Goal: Task Accomplishment & Management: Use online tool/utility

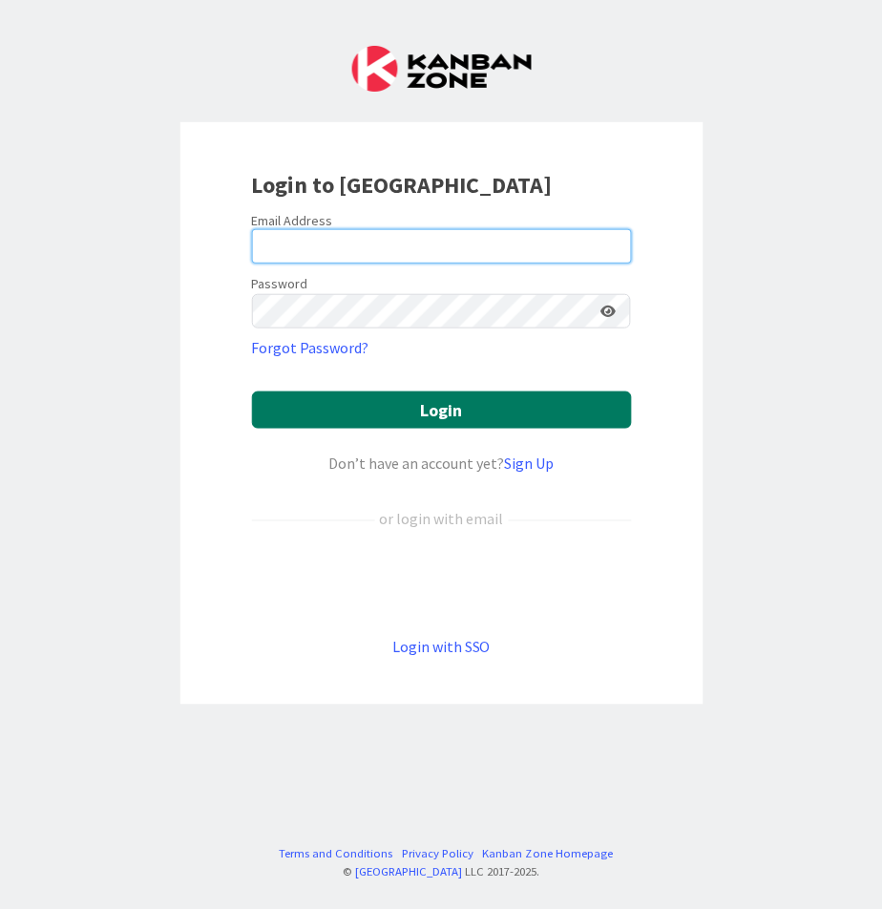
type input "[PERSON_NAME][EMAIL_ADDRESS][PERSON_NAME][DOMAIN_NAME][US_STATE]"
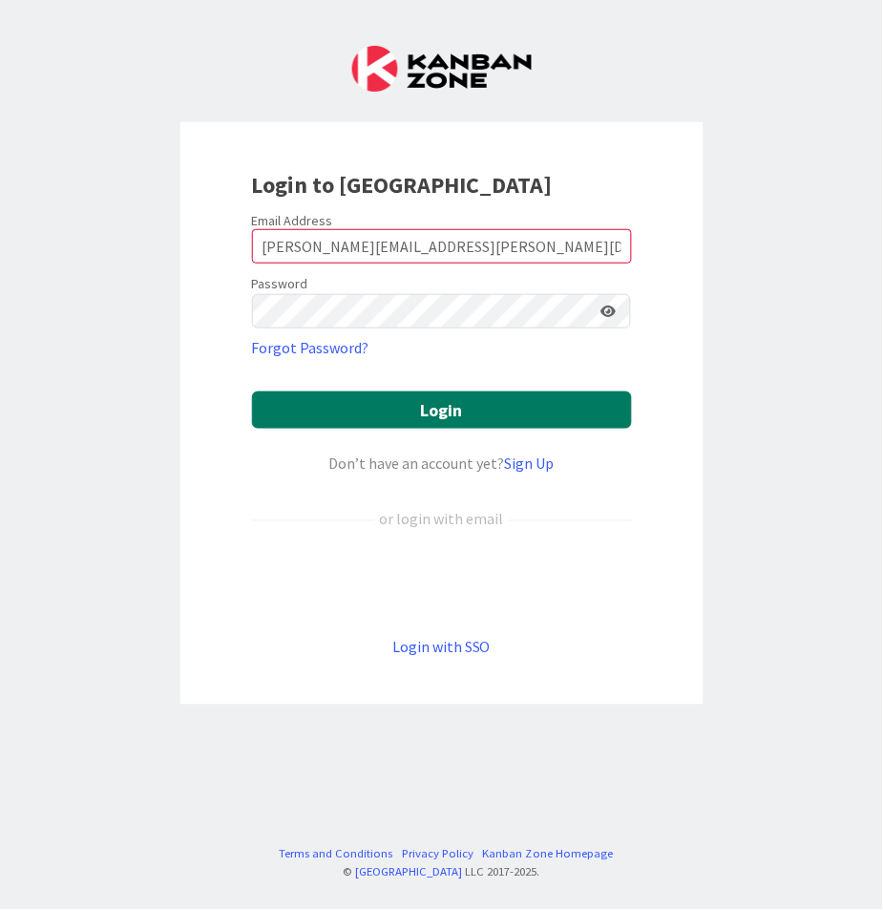
click at [405, 409] on button "Login" at bounding box center [442, 409] width 380 height 37
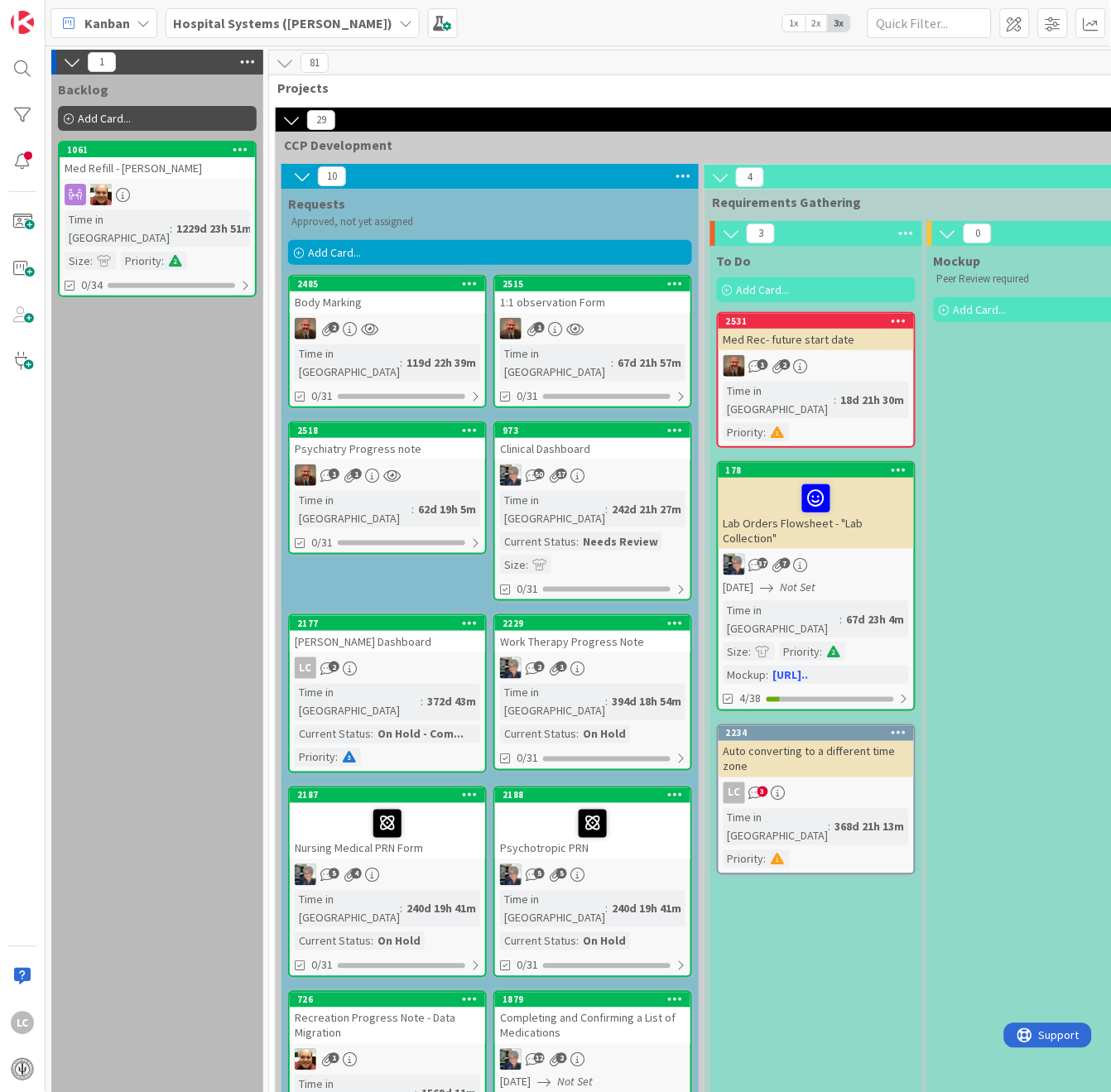
click at [370, 247] on div "Add Card..." at bounding box center [490, 252] width 404 height 25
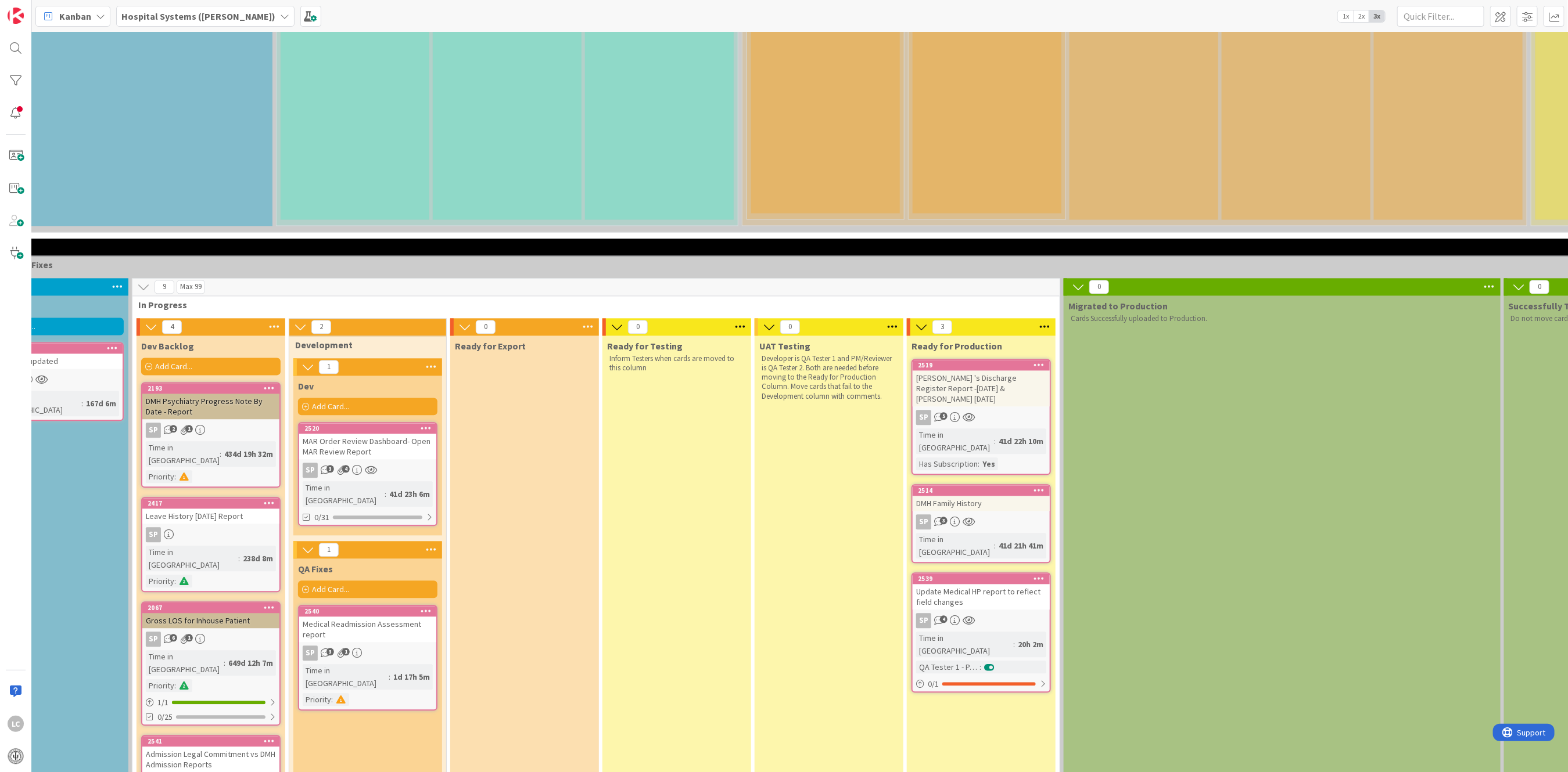
scroll to position [1703, 218]
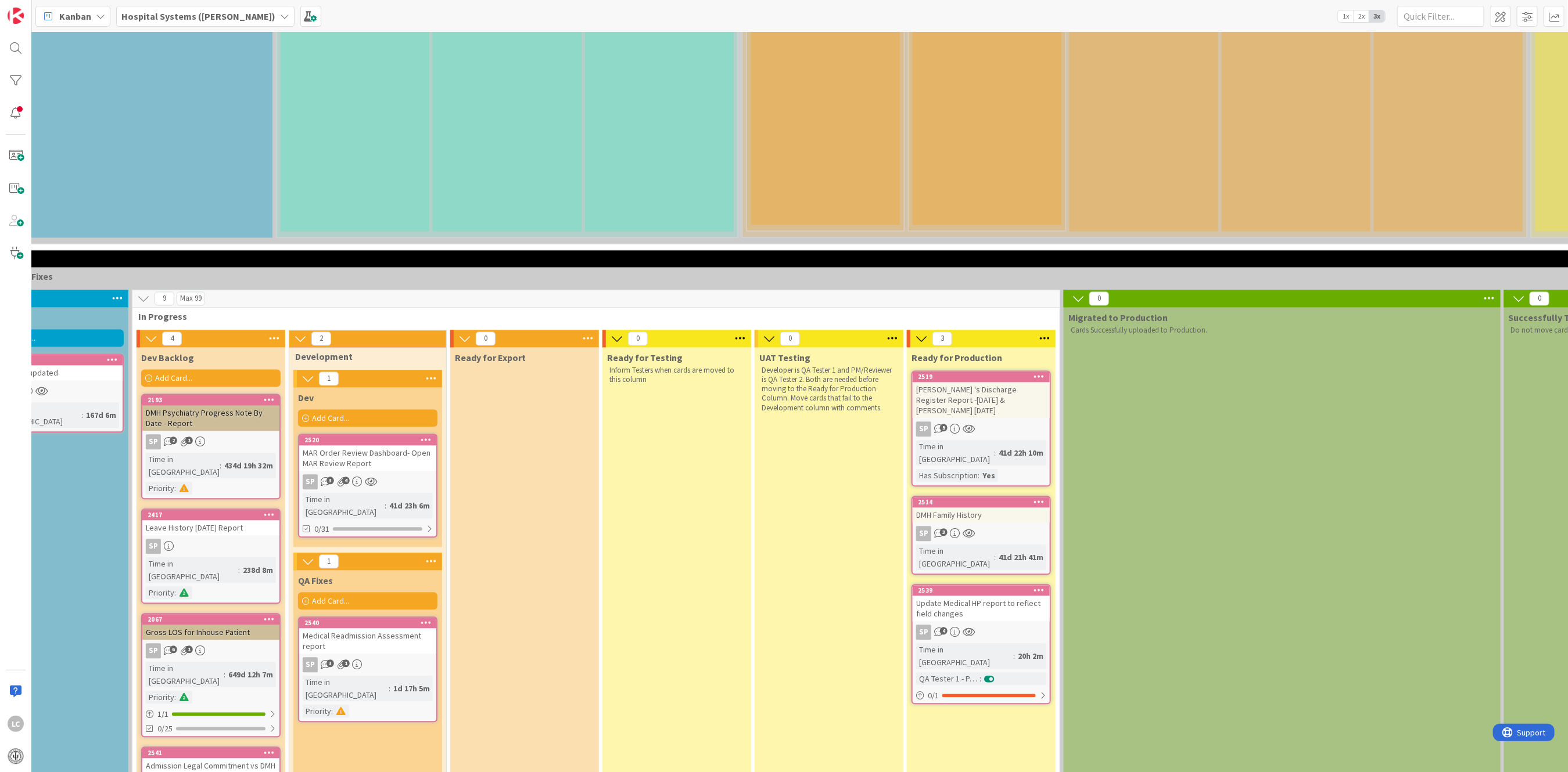
click at [537, 553] on div "Update Medical HP report to reflect field changes" at bounding box center [981, 608] width 137 height 26
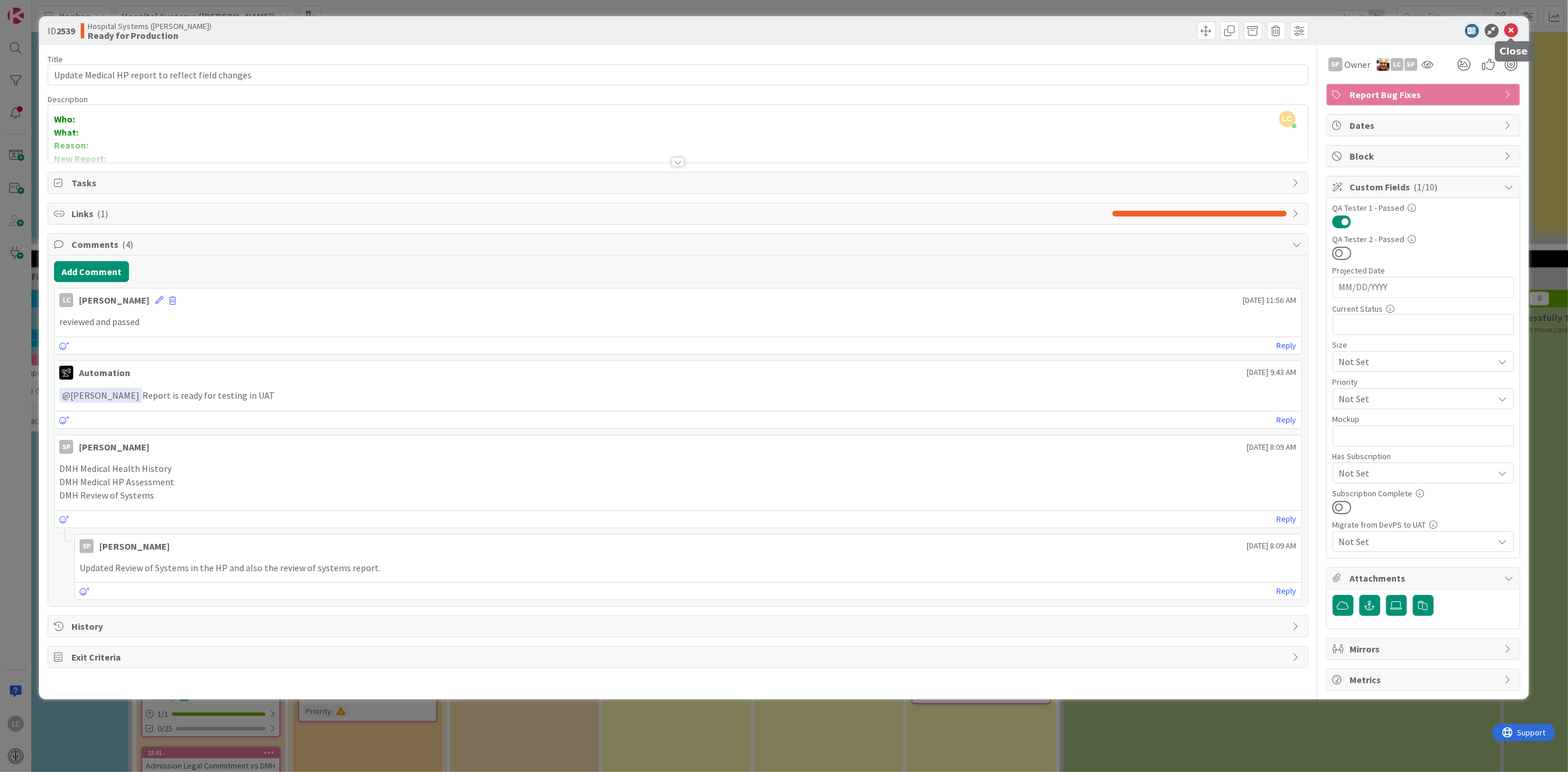
click at [537, 29] on icon at bounding box center [1511, 30] width 14 height 14
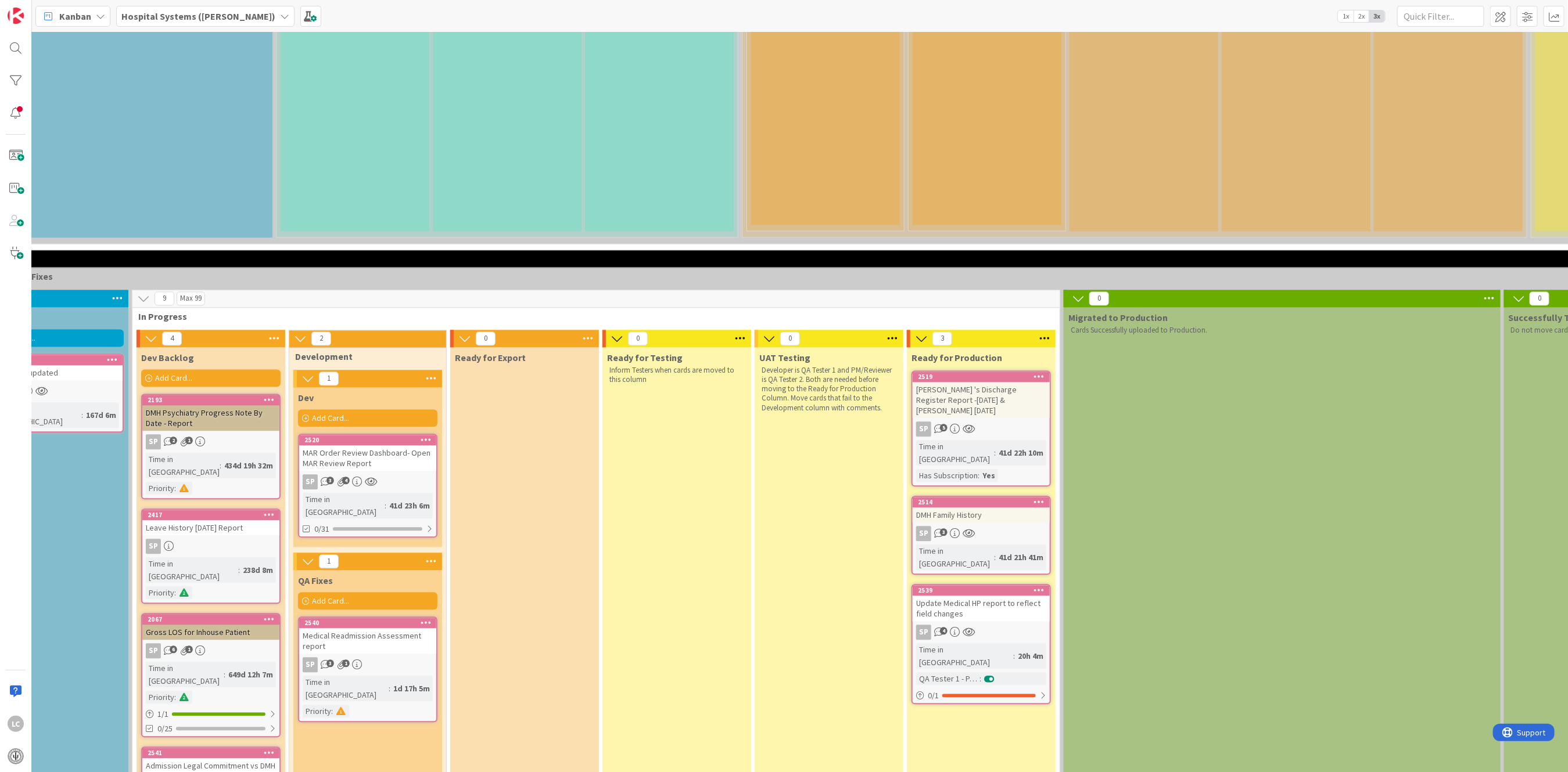
click at [352, 553] on div "Medical Readmission Assessment report" at bounding box center [368, 641] width 137 height 26
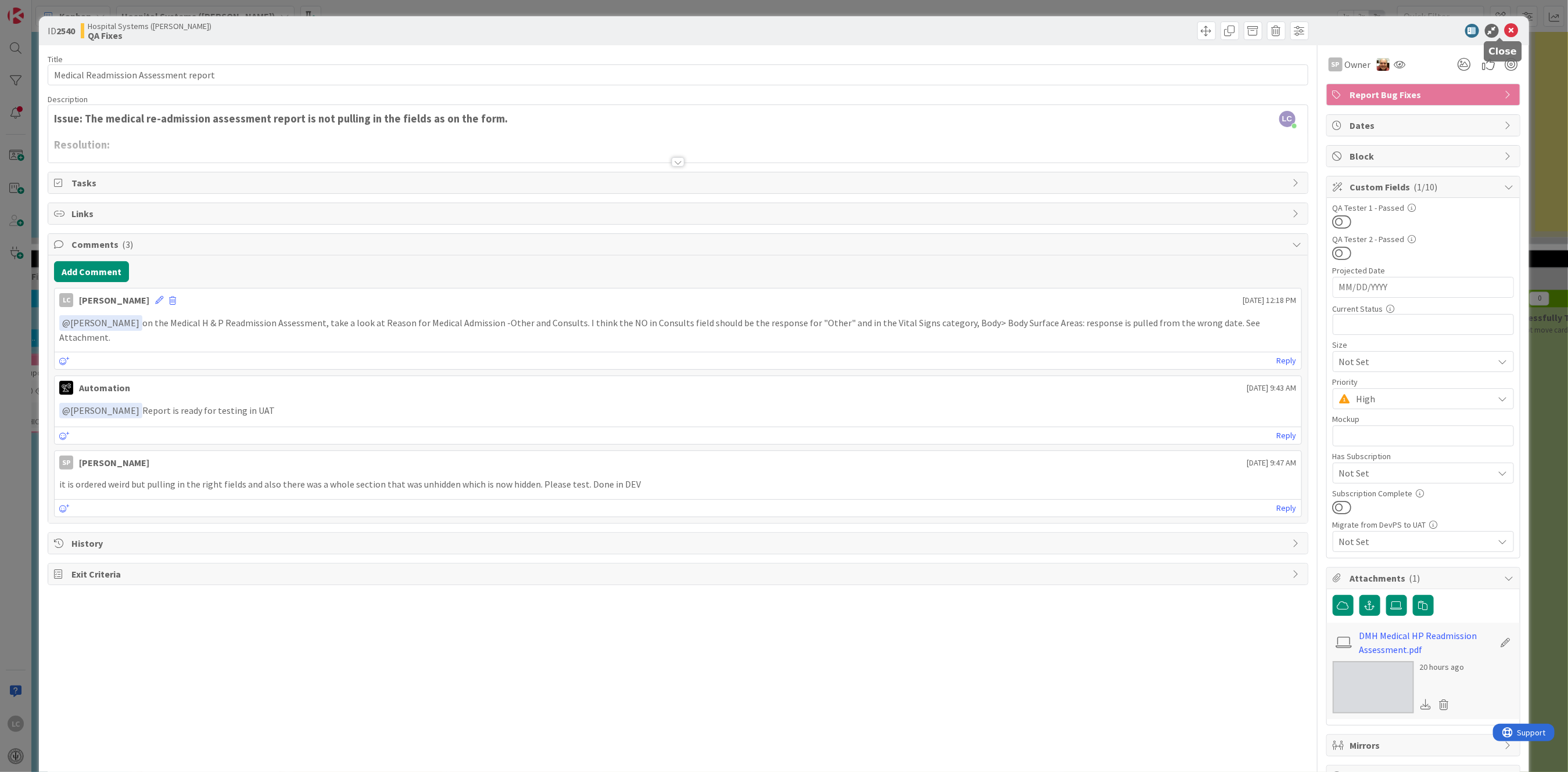
drag, startPoint x: 352, startPoint y: 483, endPoint x: 1501, endPoint y: 32, distance: 1234.3
click at [537, 32] on icon at bounding box center [1511, 30] width 14 height 14
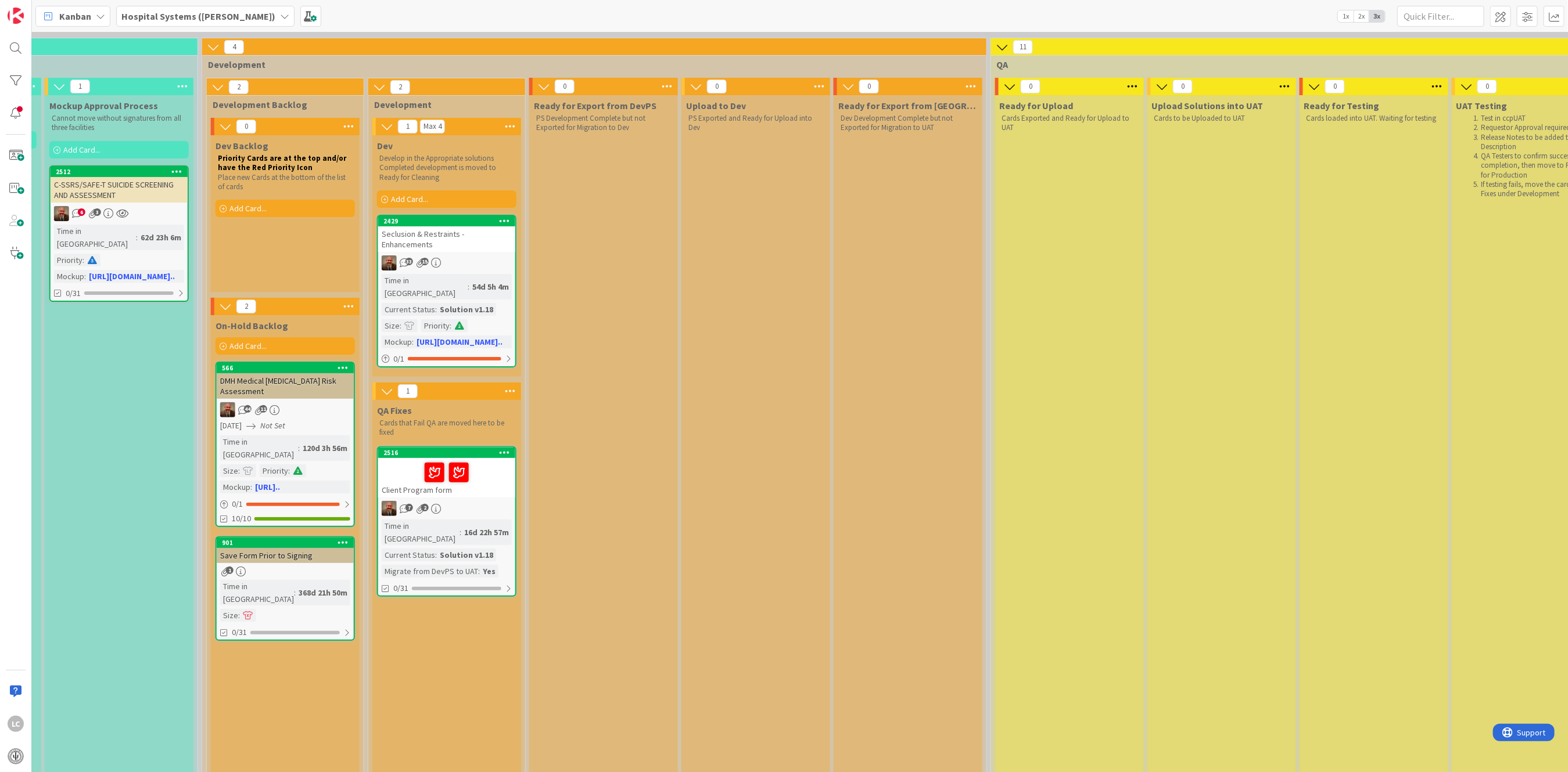
scroll to position [77, 660]
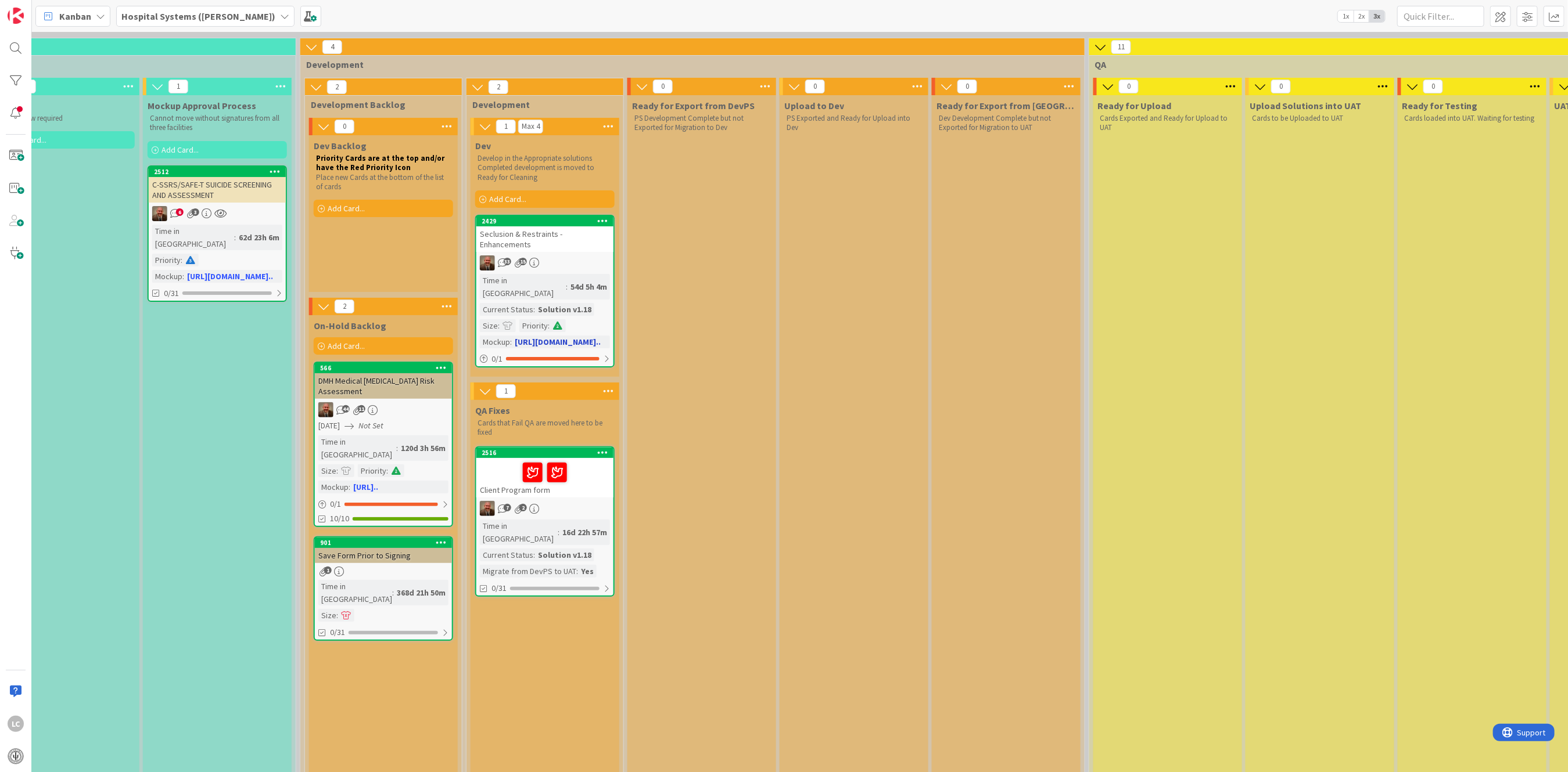
click at [537, 243] on link "2429 Seclusion & Restraints - Enhancements 33 15 Time in Column : 54d 5h 4m Cur…" at bounding box center [545, 291] width 139 height 153
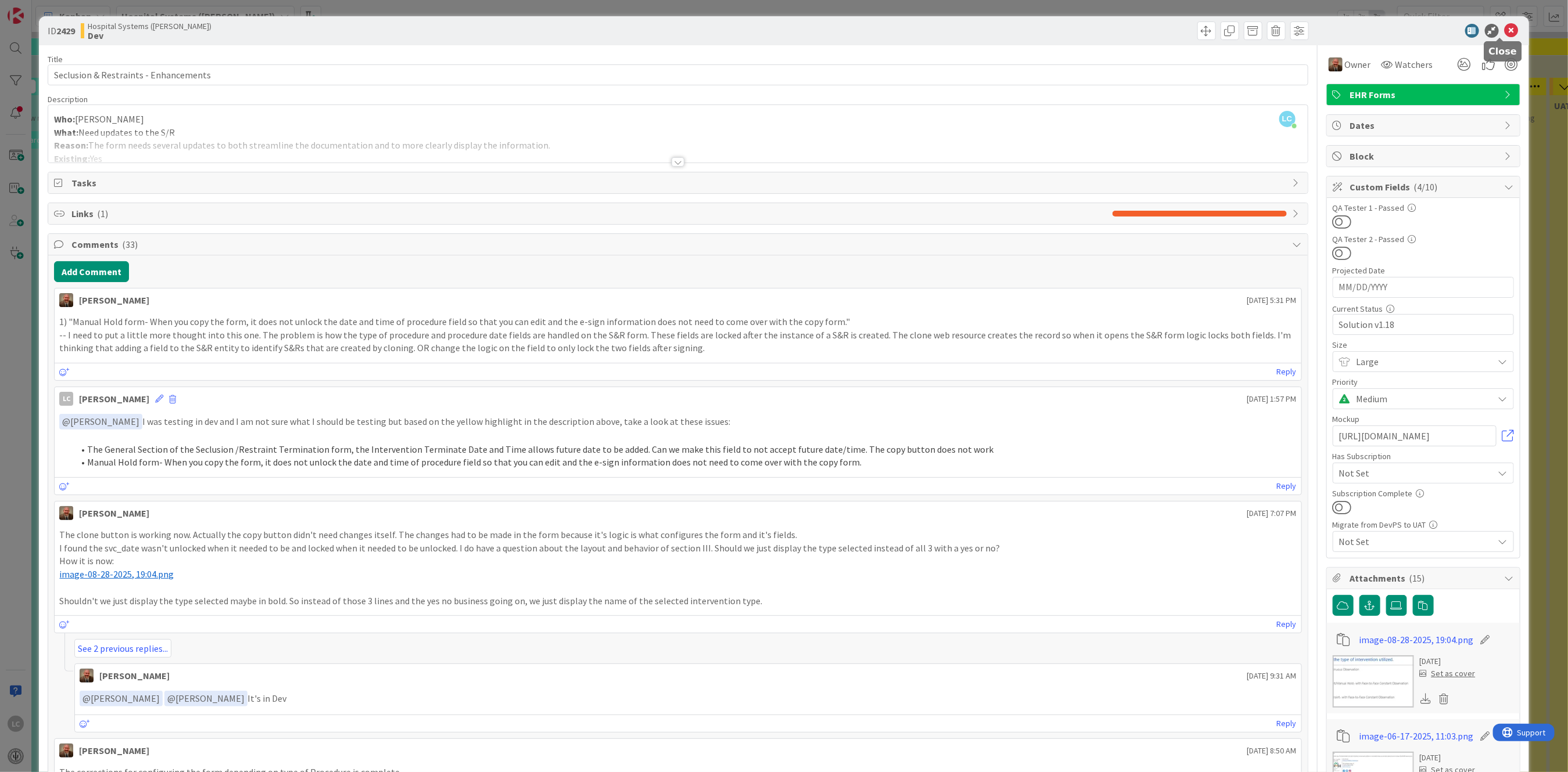
click at [537, 28] on icon at bounding box center [1511, 30] width 14 height 14
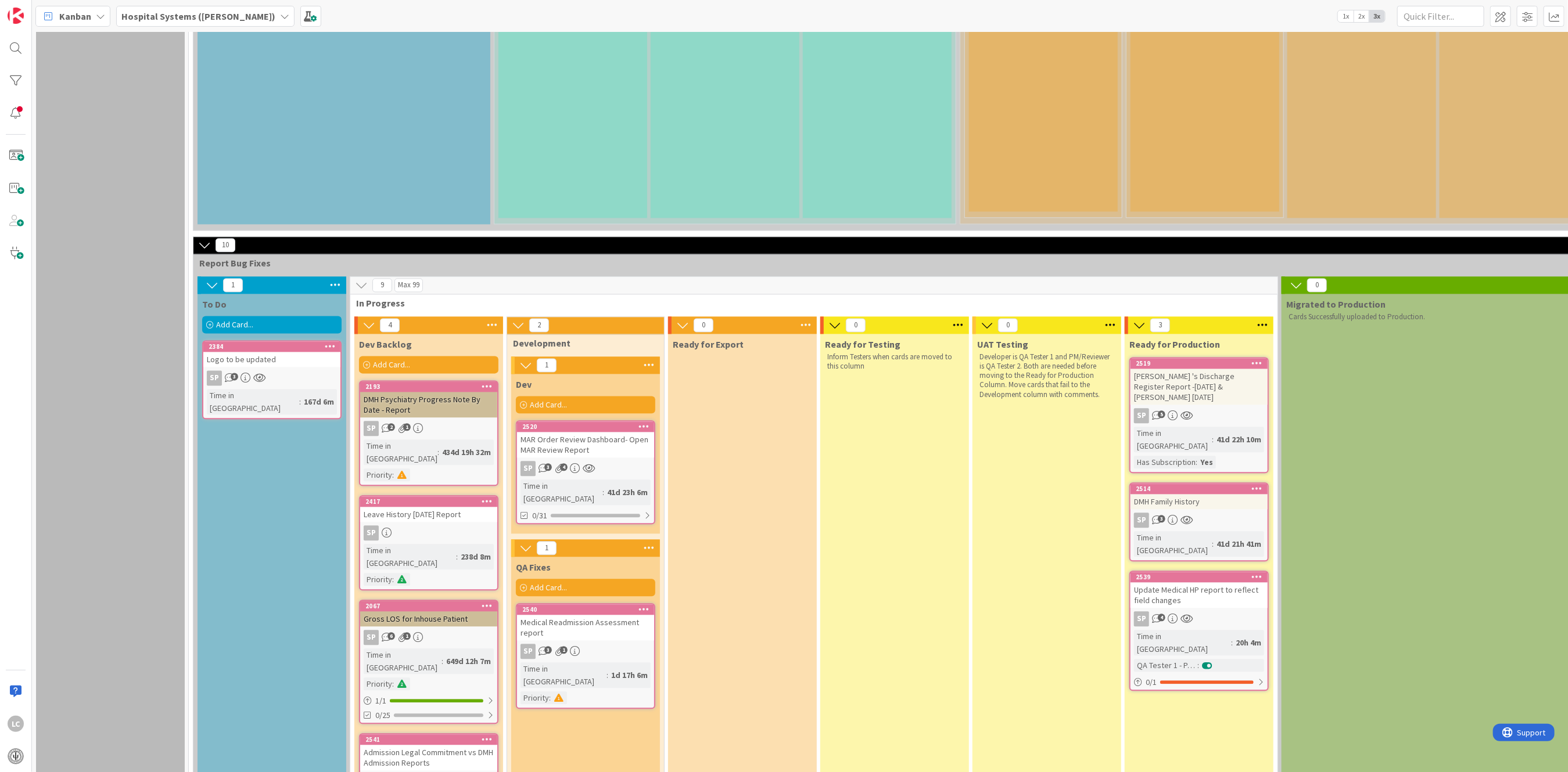
scroll to position [1780, 0]
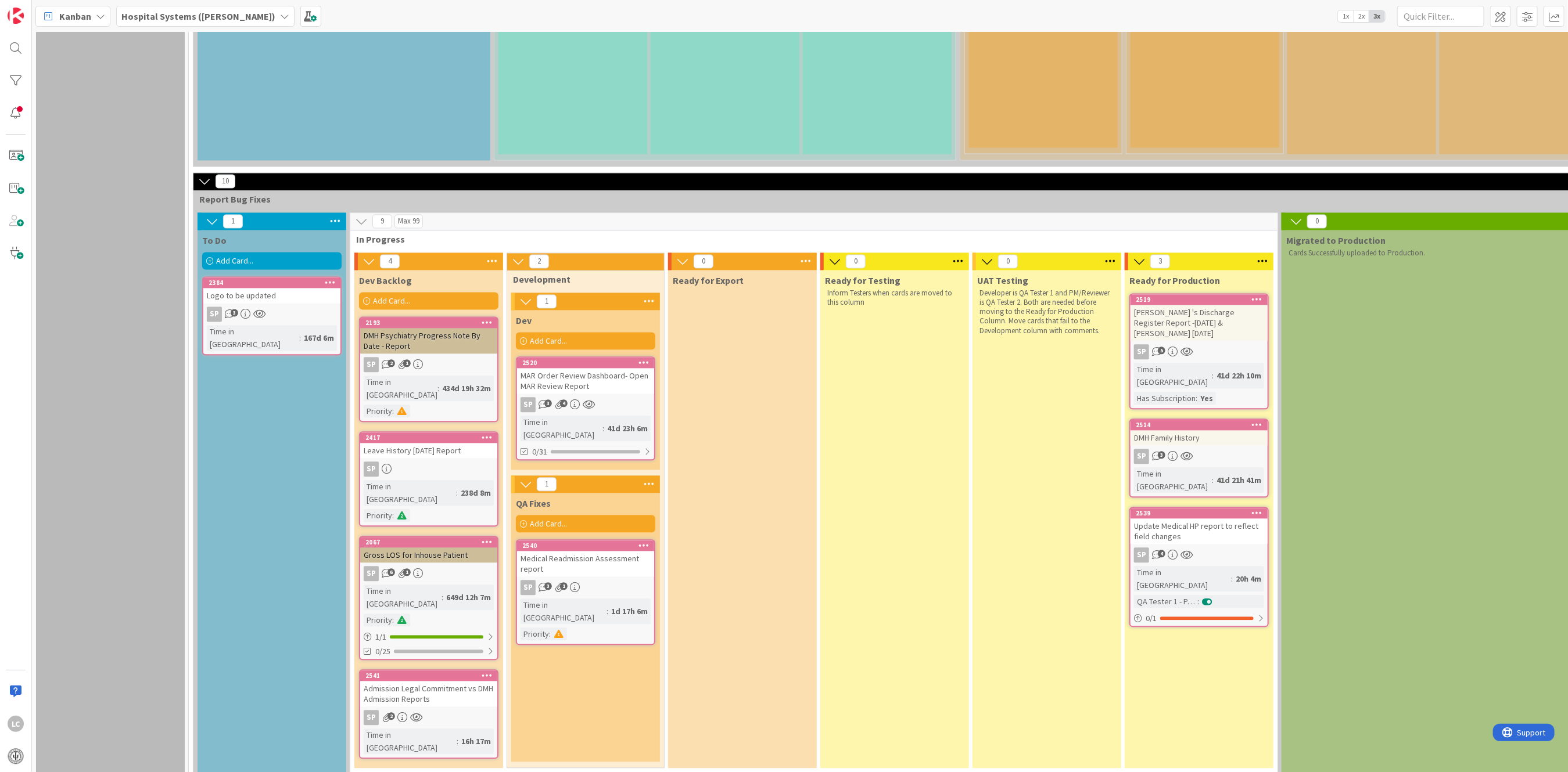
click at [537, 515] on div "Ready for Export" at bounding box center [743, 519] width 149 height 498
click at [427, 376] on div "Time in Column : 434d 19h 32m Priority :" at bounding box center [429, 397] width 130 height 42
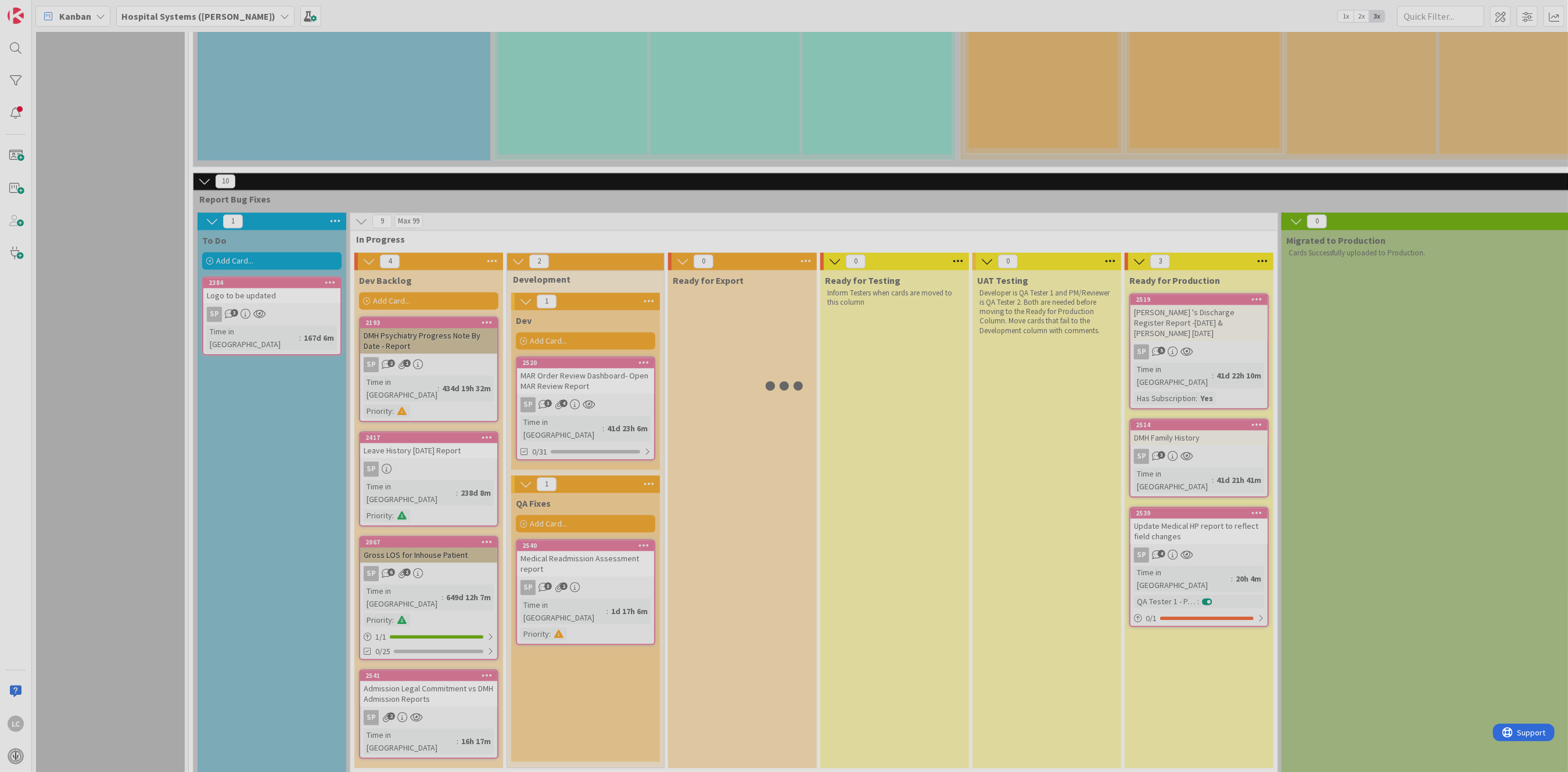
click at [427, 237] on div at bounding box center [784, 386] width 1568 height 772
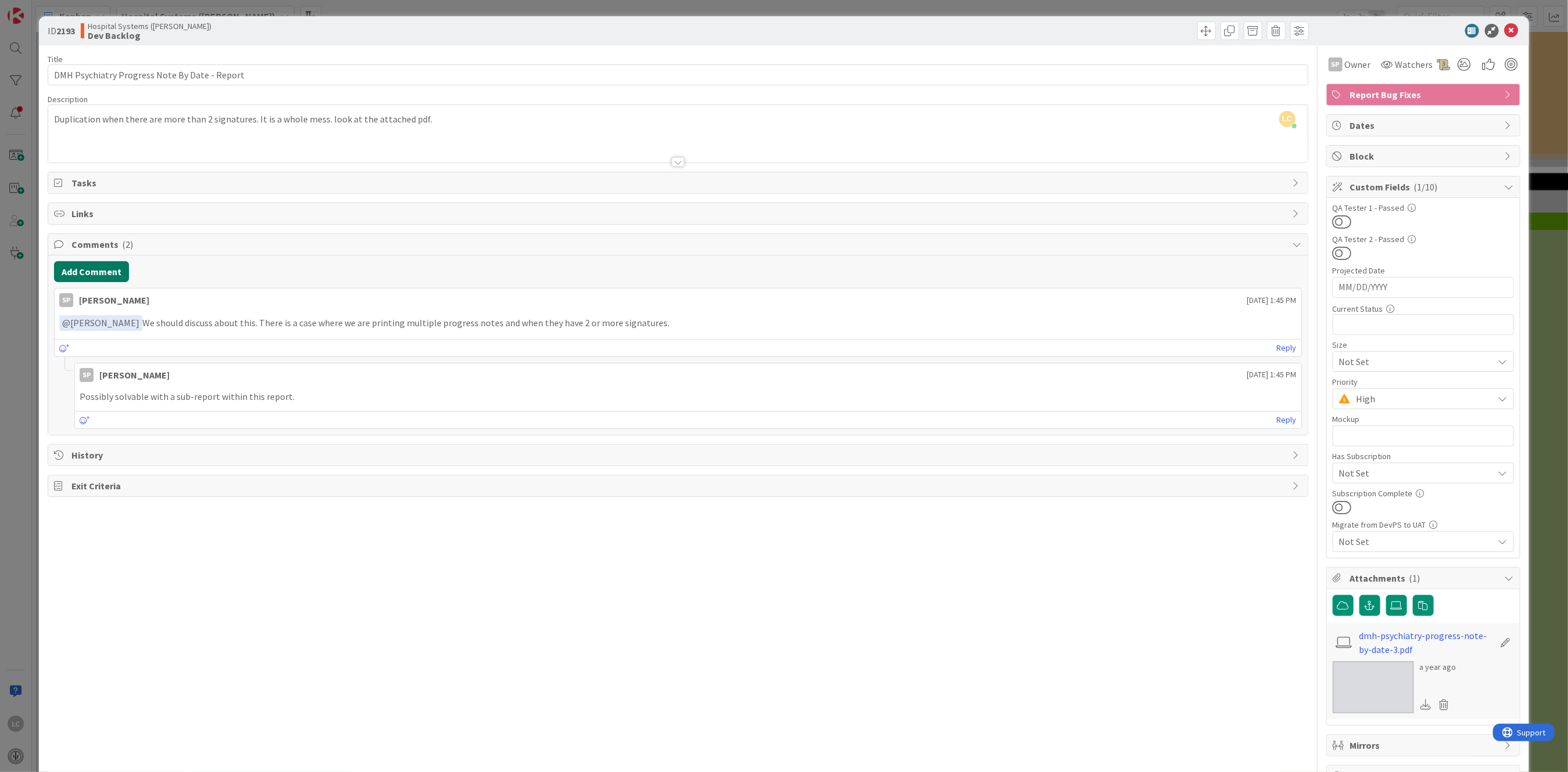
click at [91, 271] on button "Add Comment" at bounding box center [91, 271] width 75 height 21
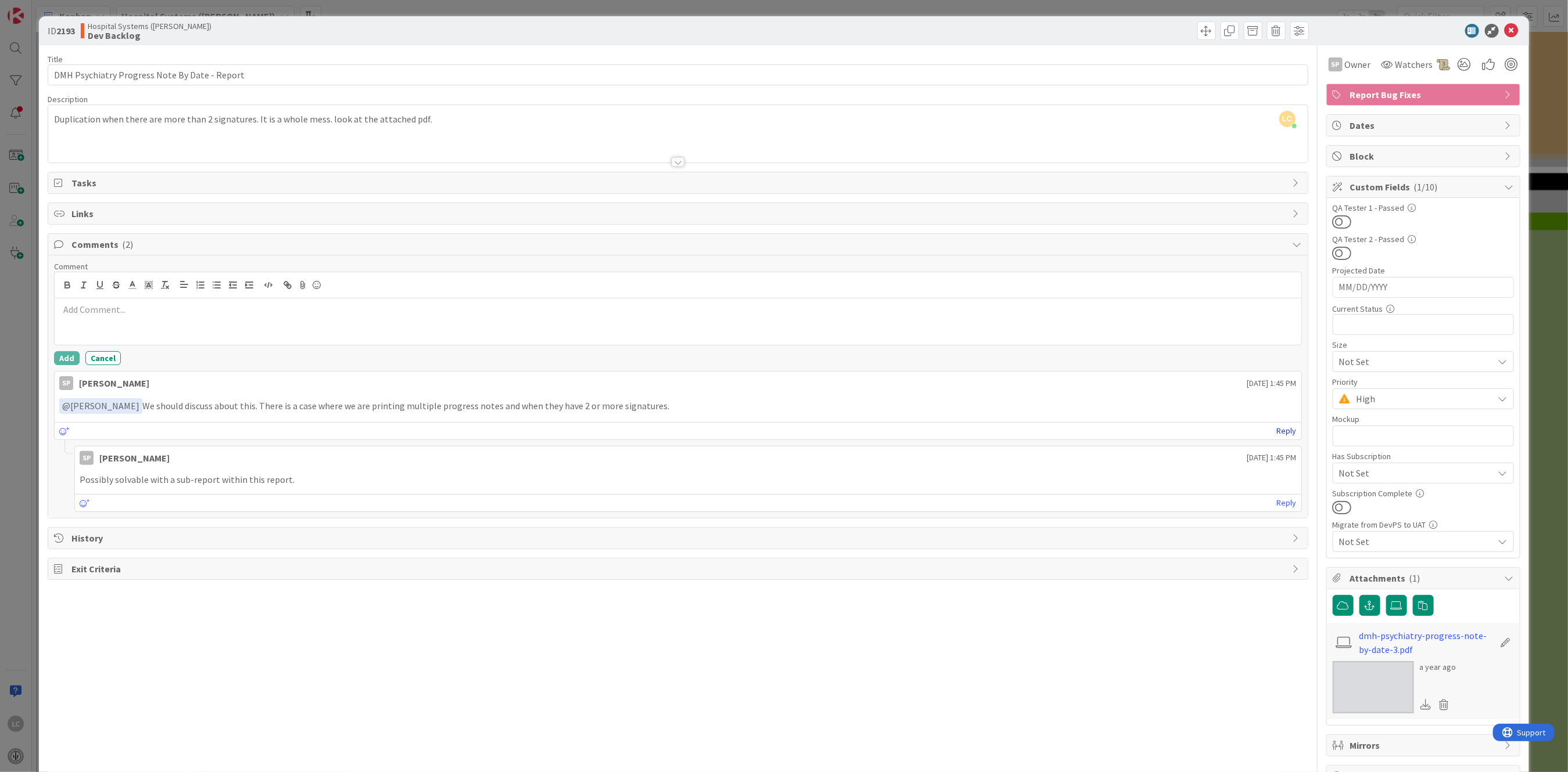
click at [537, 431] on link "Reply" at bounding box center [1287, 431] width 19 height 15
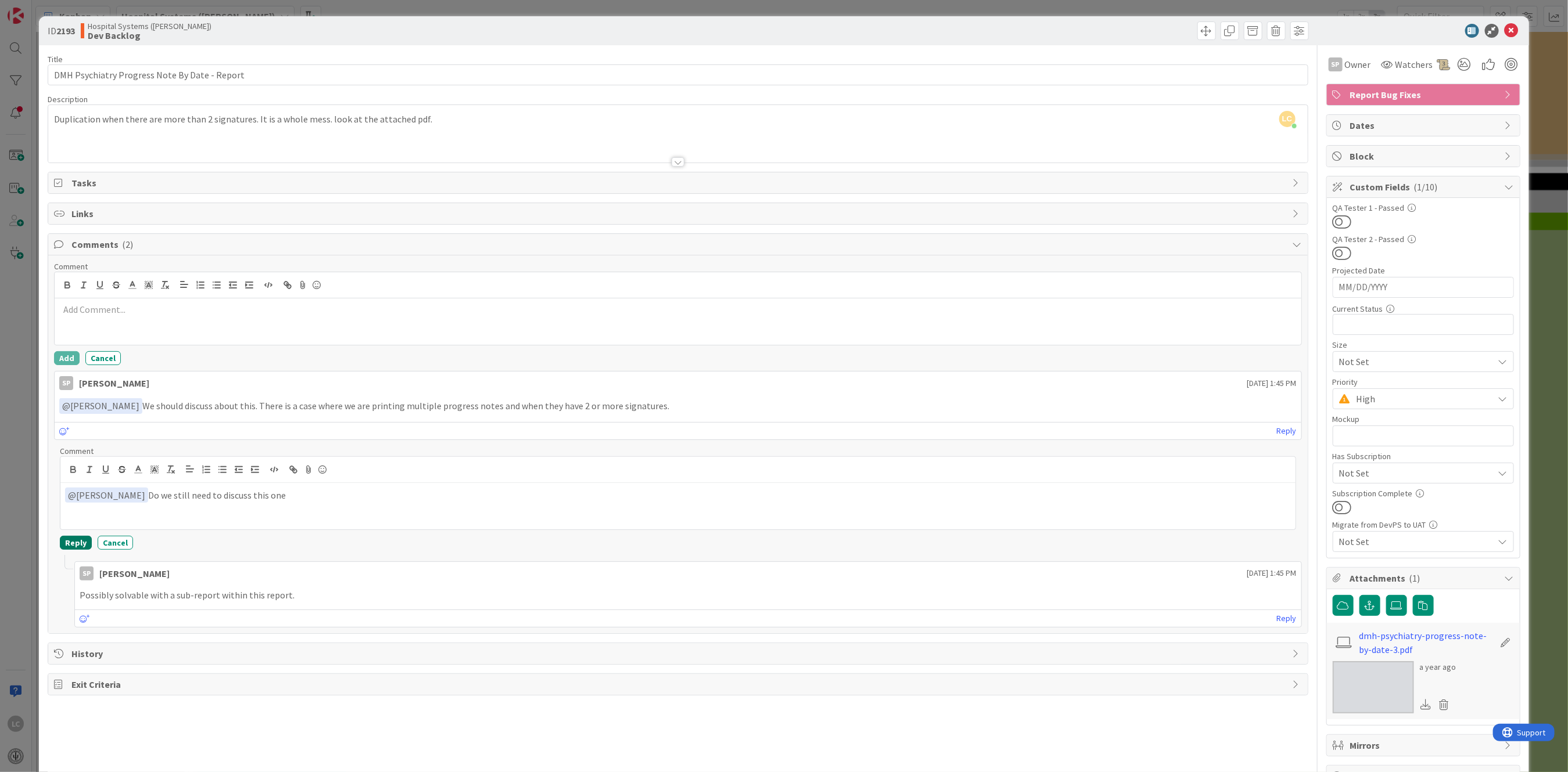
click at [68, 541] on button "Reply" at bounding box center [75, 543] width 32 height 14
click at [102, 358] on button "Cancel" at bounding box center [103, 358] width 35 height 14
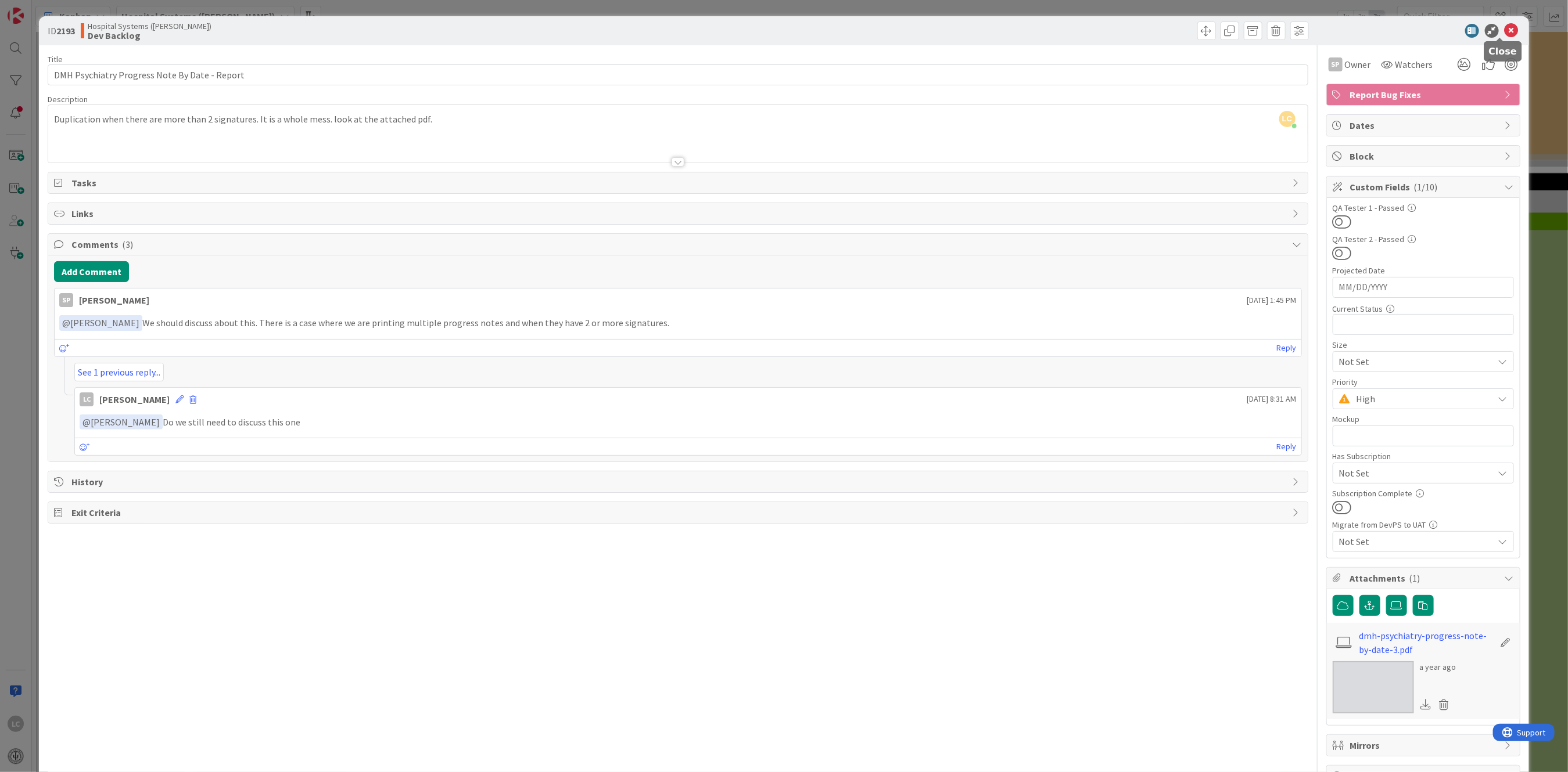
click at [537, 27] on icon at bounding box center [1511, 30] width 14 height 14
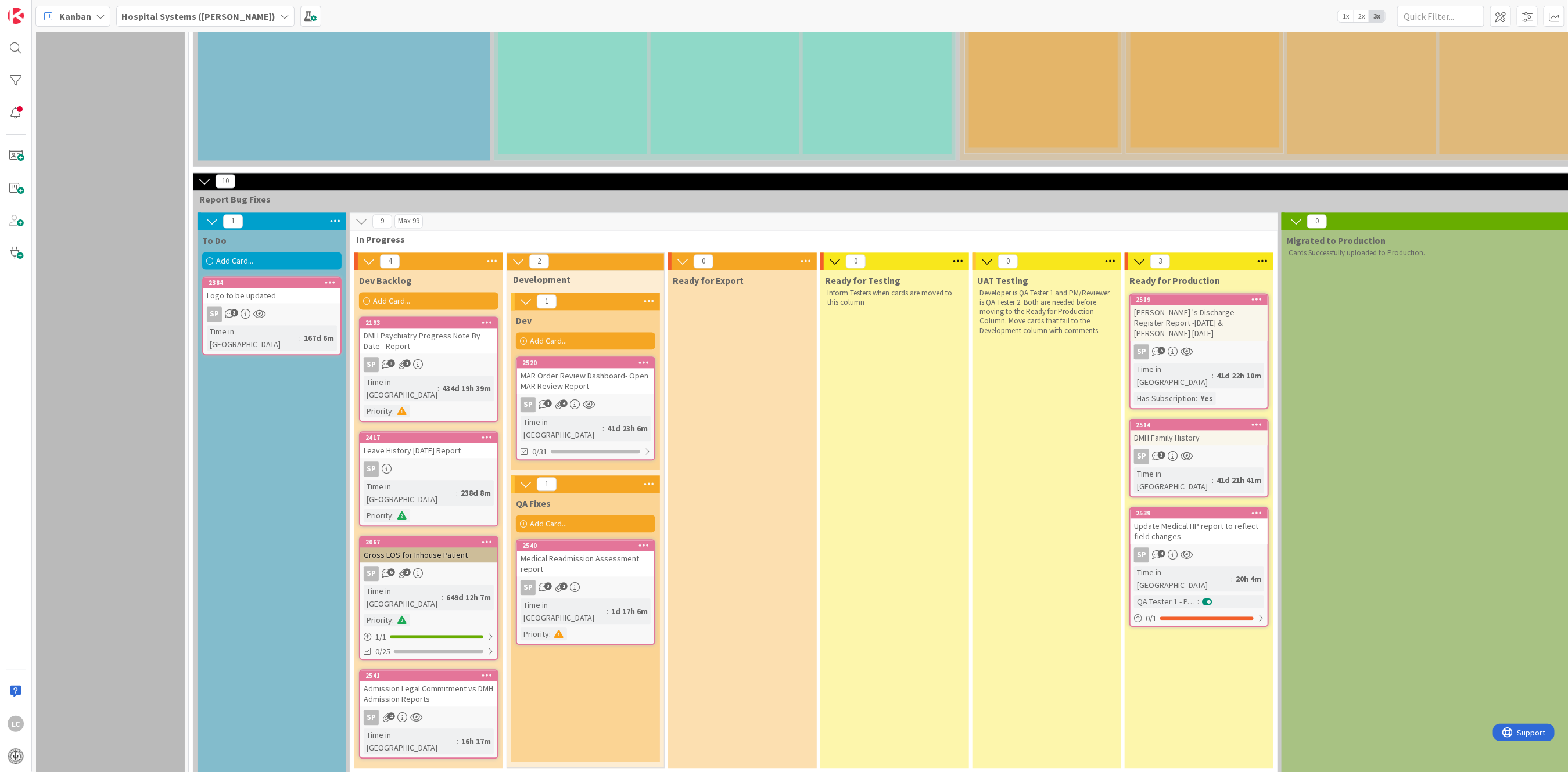
click at [407, 553] on div "Admission Legal Commitment vs DMH Admission Reports" at bounding box center [429, 694] width 137 height 26
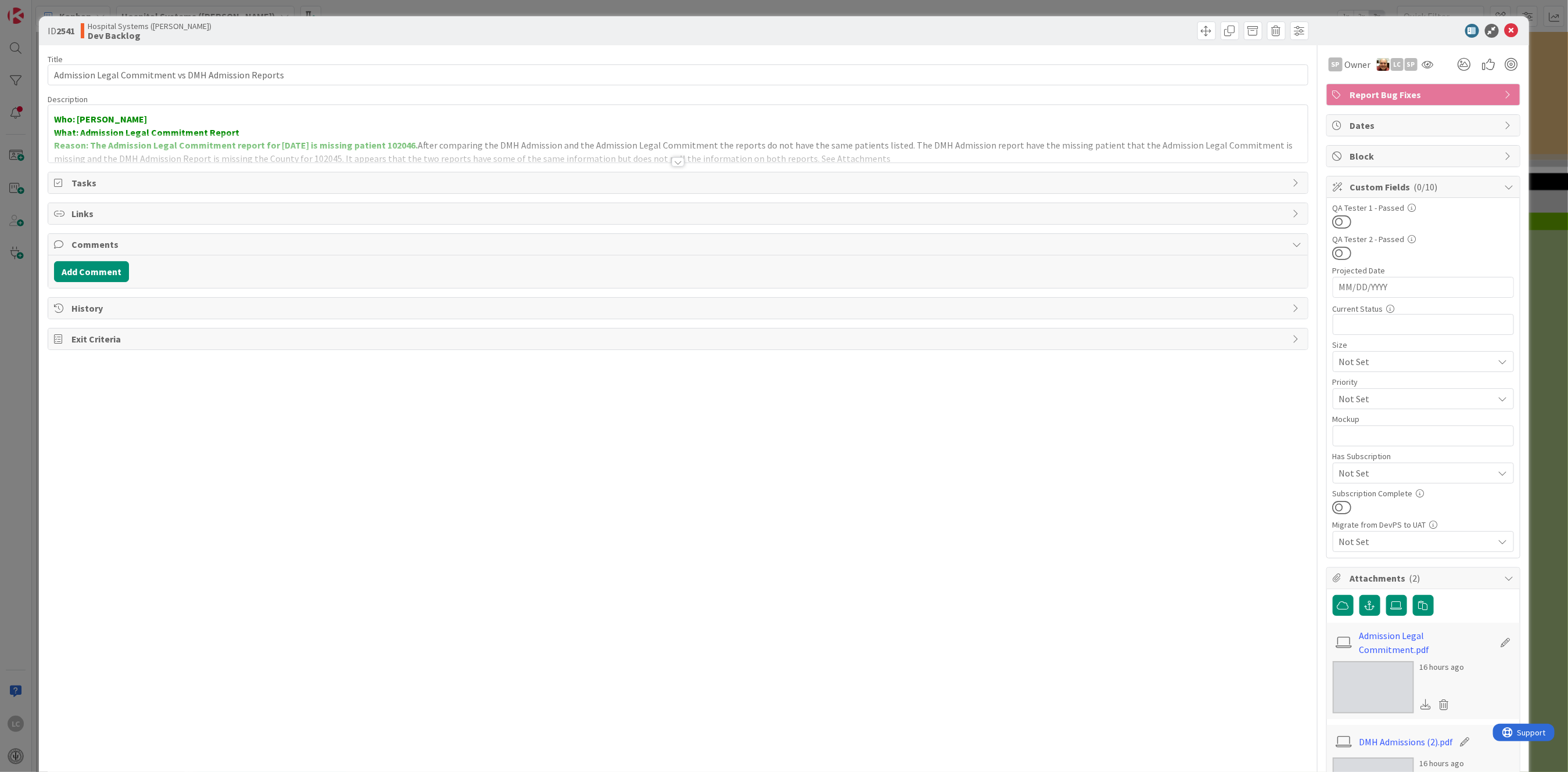
drag, startPoint x: 407, startPoint y: 498, endPoint x: 884, endPoint y: 537, distance: 478.6
click at [537, 537] on div "Title 51 / 128 Admission Legal Commitment vs DMH Admission Reports Description …" at bounding box center [677, 464] width 1260 height 838
click at [537, 189] on icon at bounding box center [1509, 187] width 9 height 9
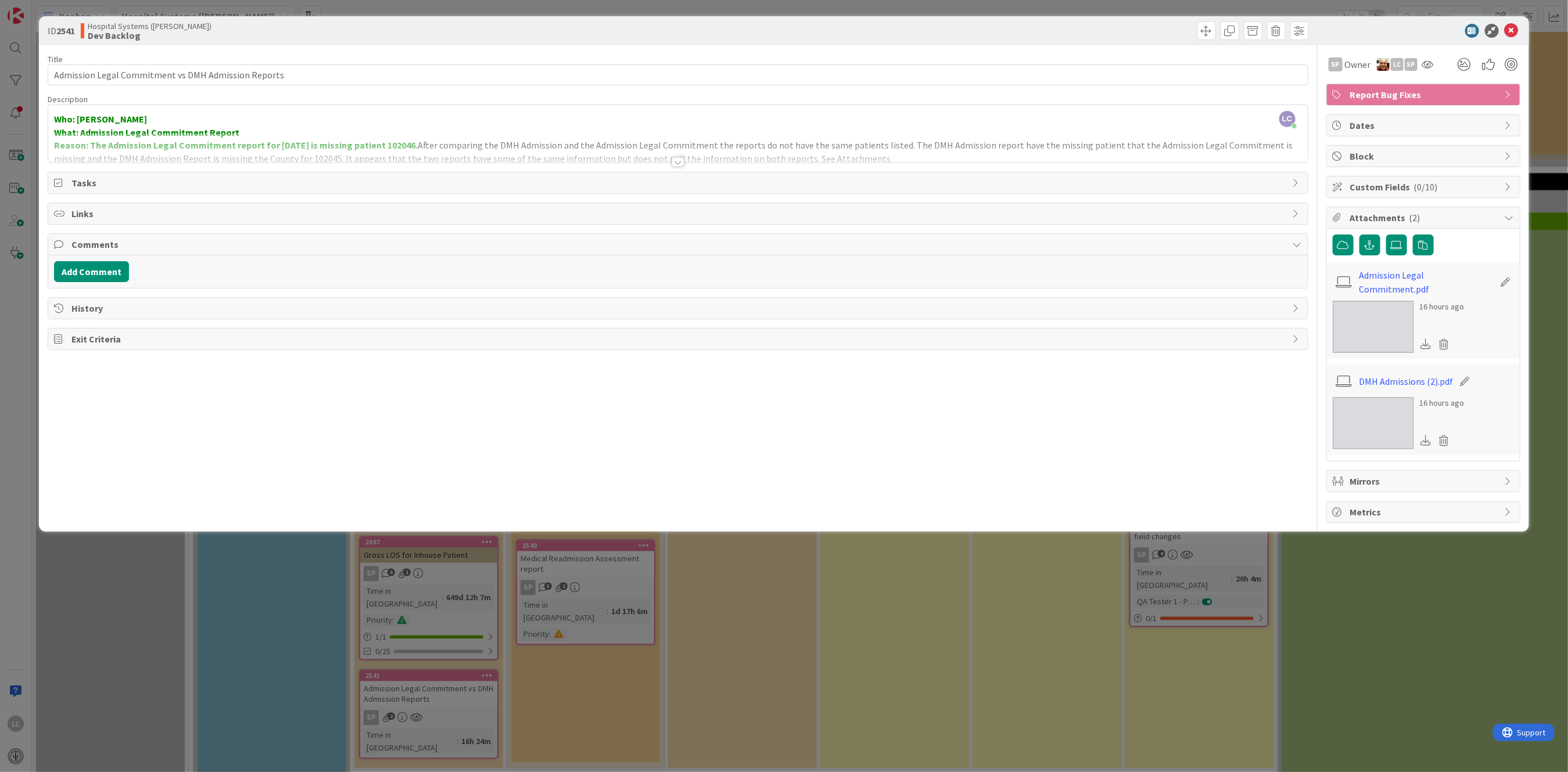
click at [537, 475] on span "Mirrors" at bounding box center [1424, 481] width 149 height 14
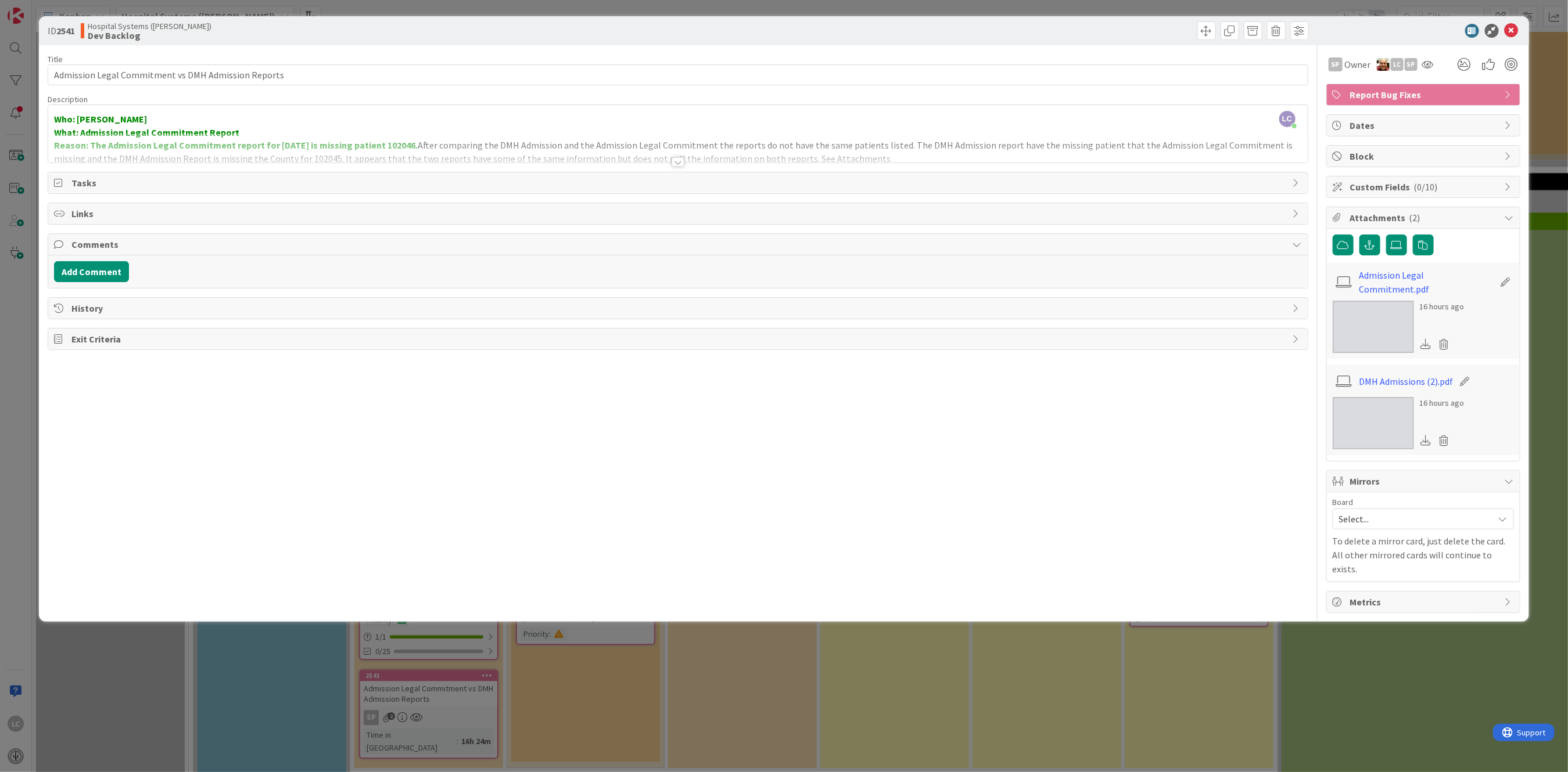
click at [537, 475] on span "Mirrors" at bounding box center [1424, 481] width 149 height 14
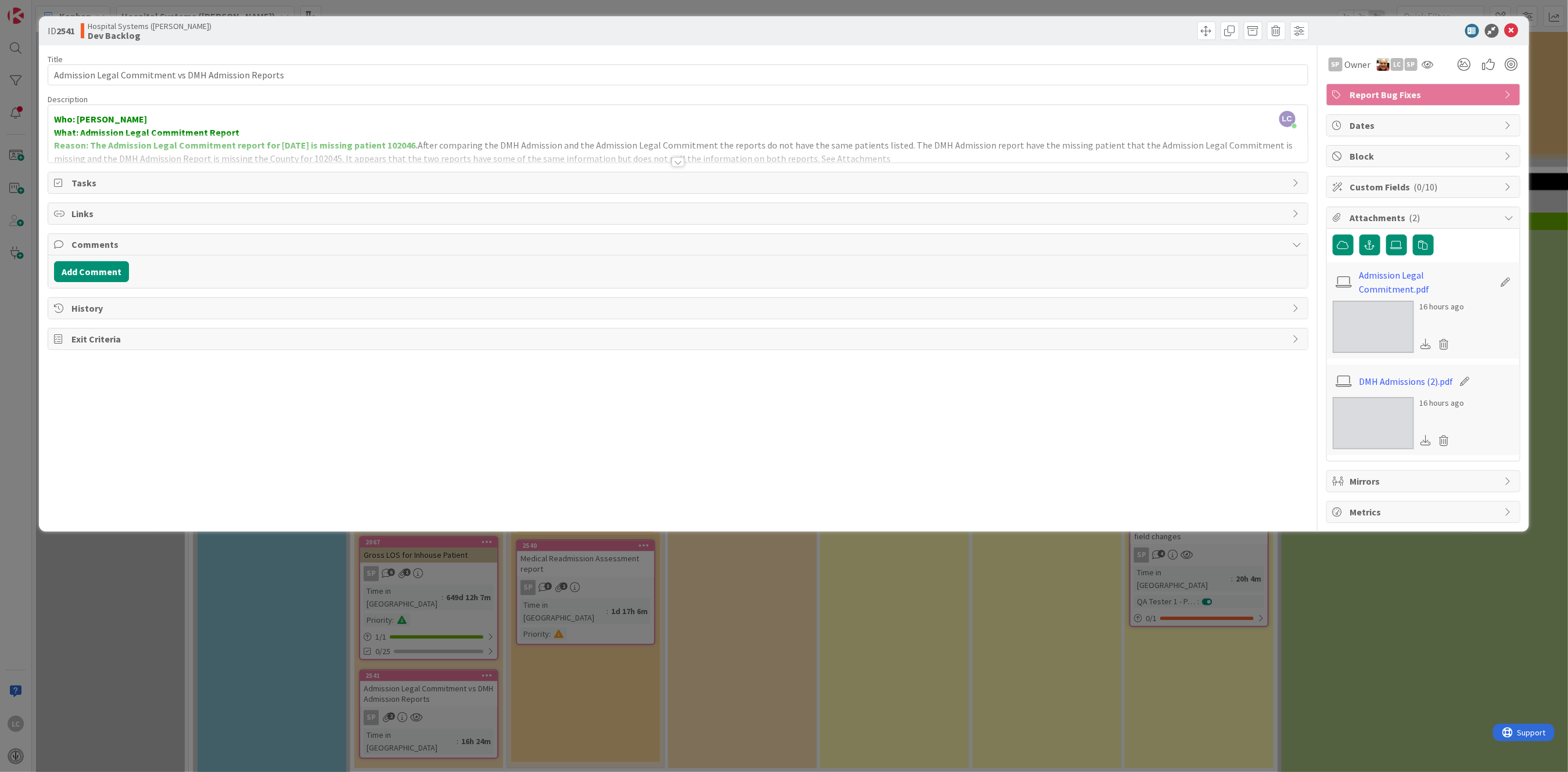
click at [537, 506] on span "Metrics" at bounding box center [1424, 512] width 149 height 14
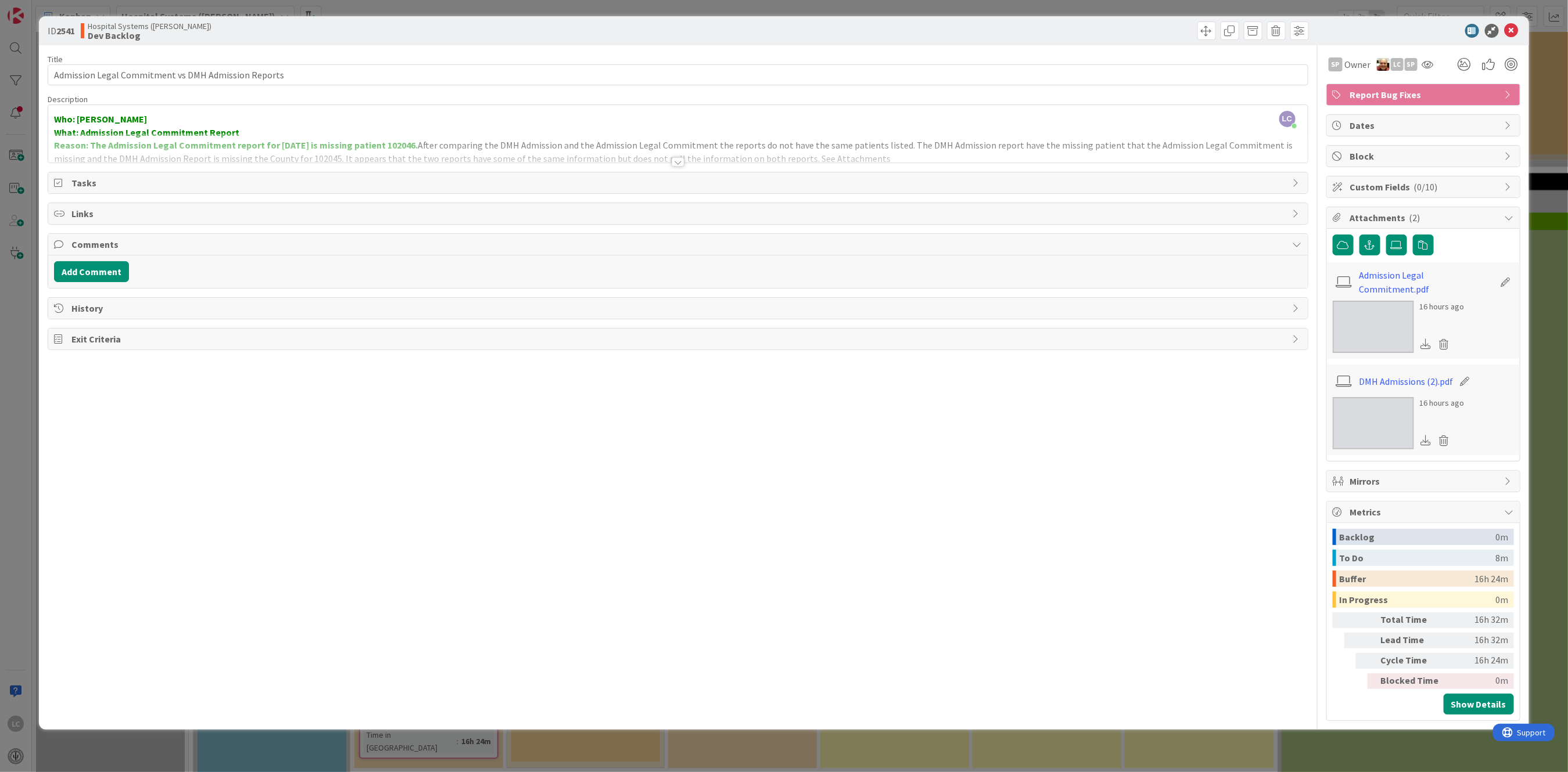
click at [537, 506] on span "Metrics" at bounding box center [1424, 512] width 149 height 14
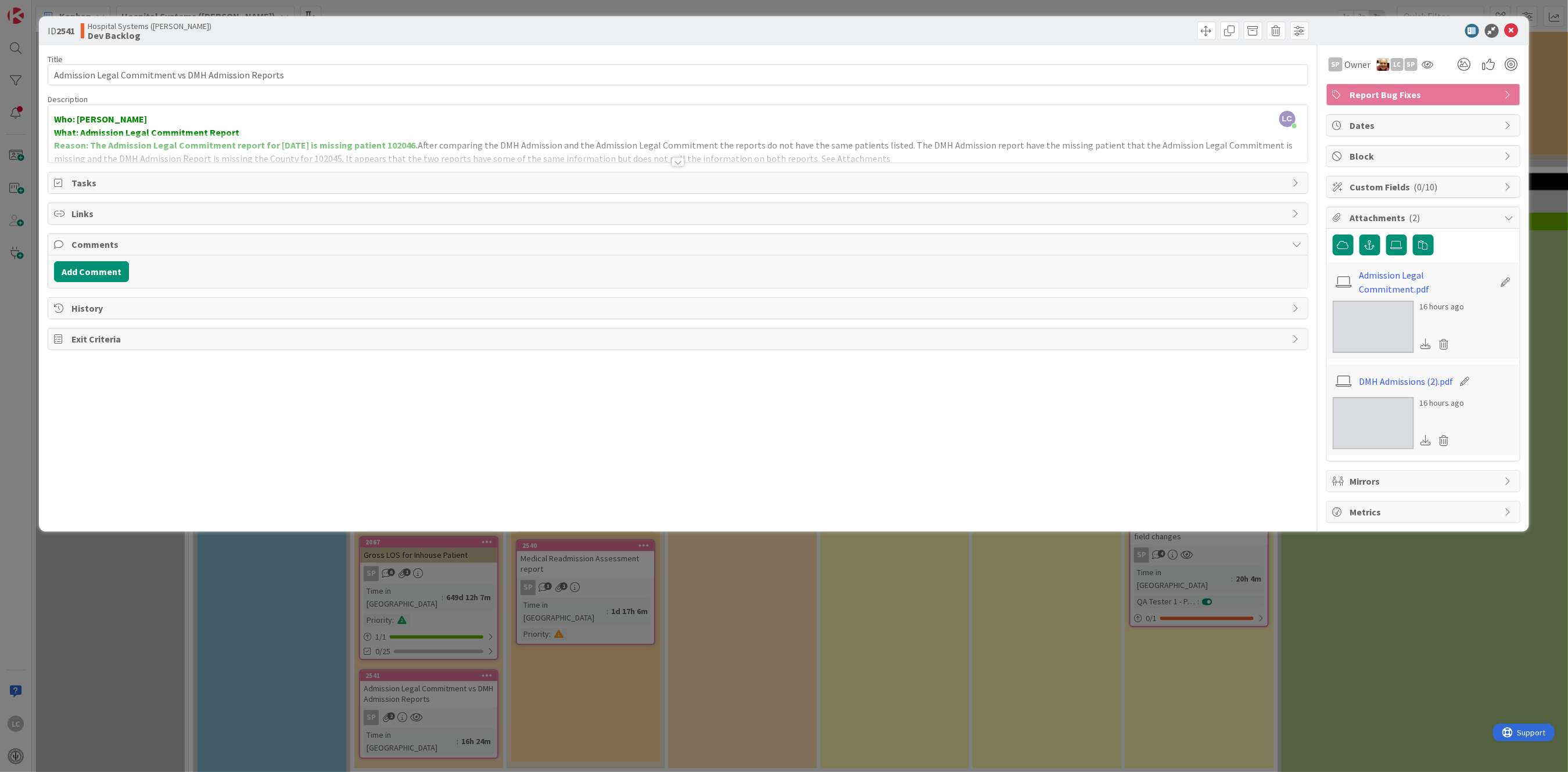
click at [537, 128] on span "Dates" at bounding box center [1424, 125] width 149 height 14
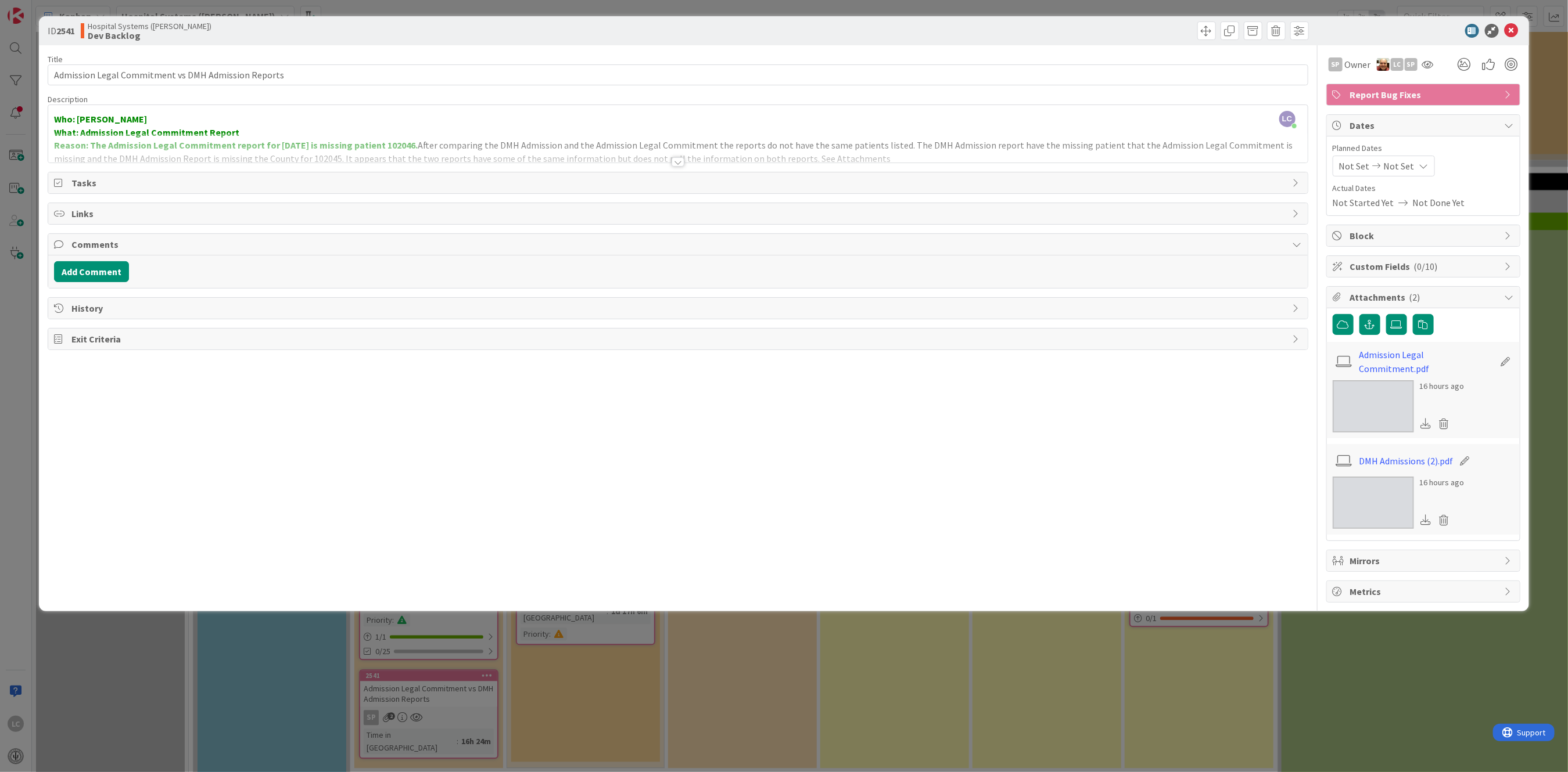
click at [537, 128] on span "Dates" at bounding box center [1424, 125] width 149 height 14
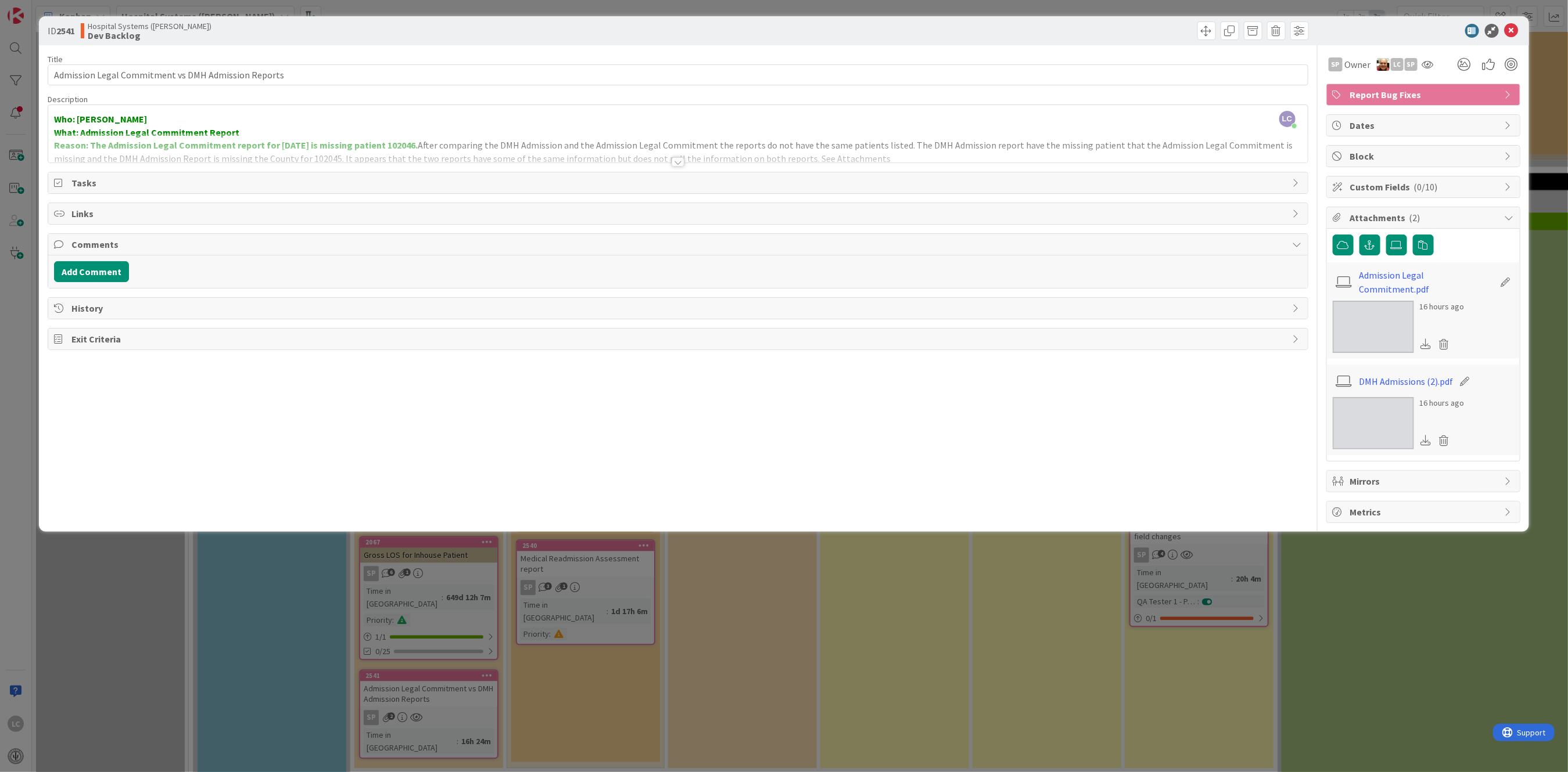
click at [537, 153] on span "Block" at bounding box center [1424, 156] width 149 height 14
type textarea "x"
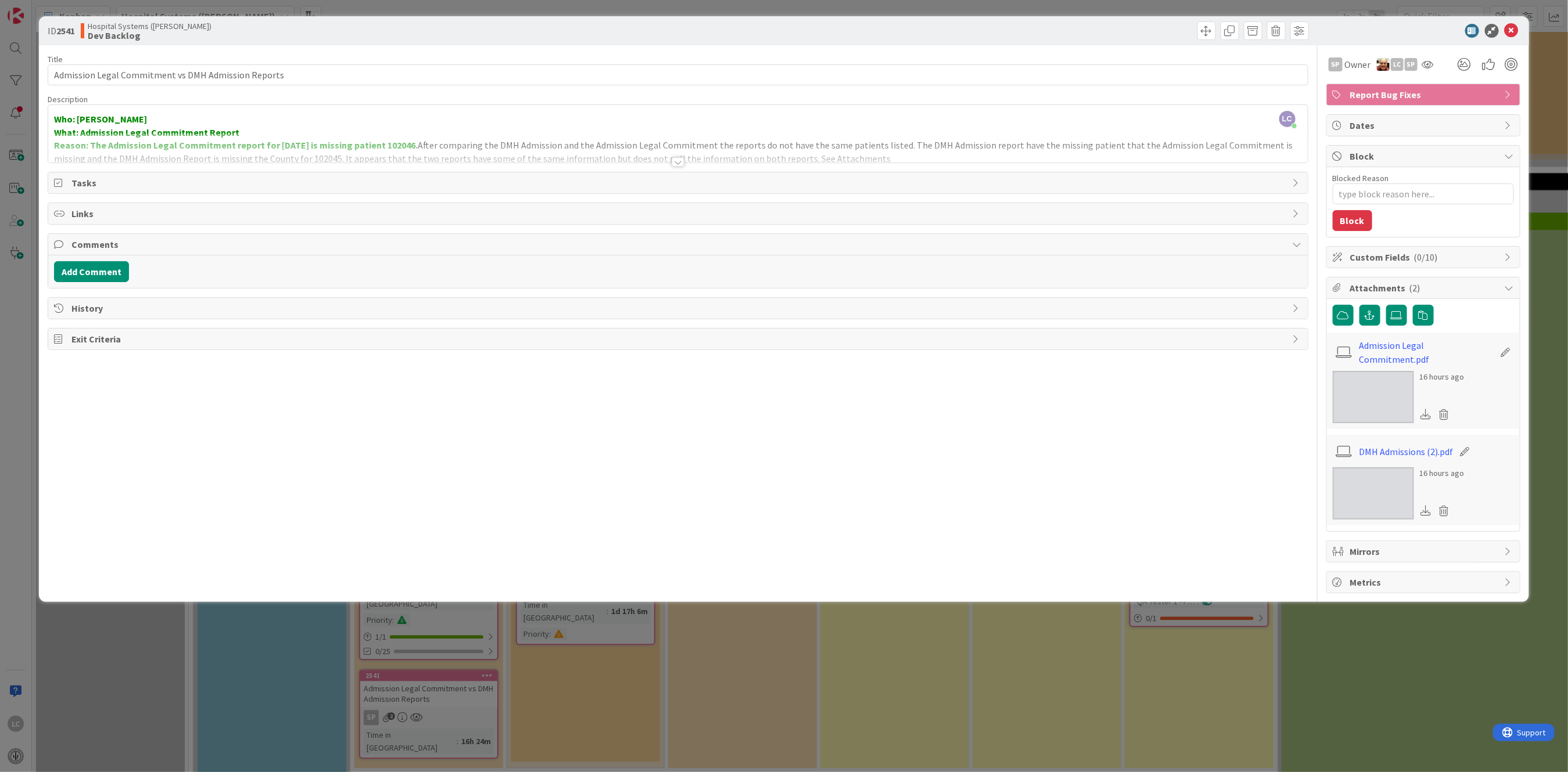
click at [537, 153] on span "Block" at bounding box center [1424, 156] width 149 height 14
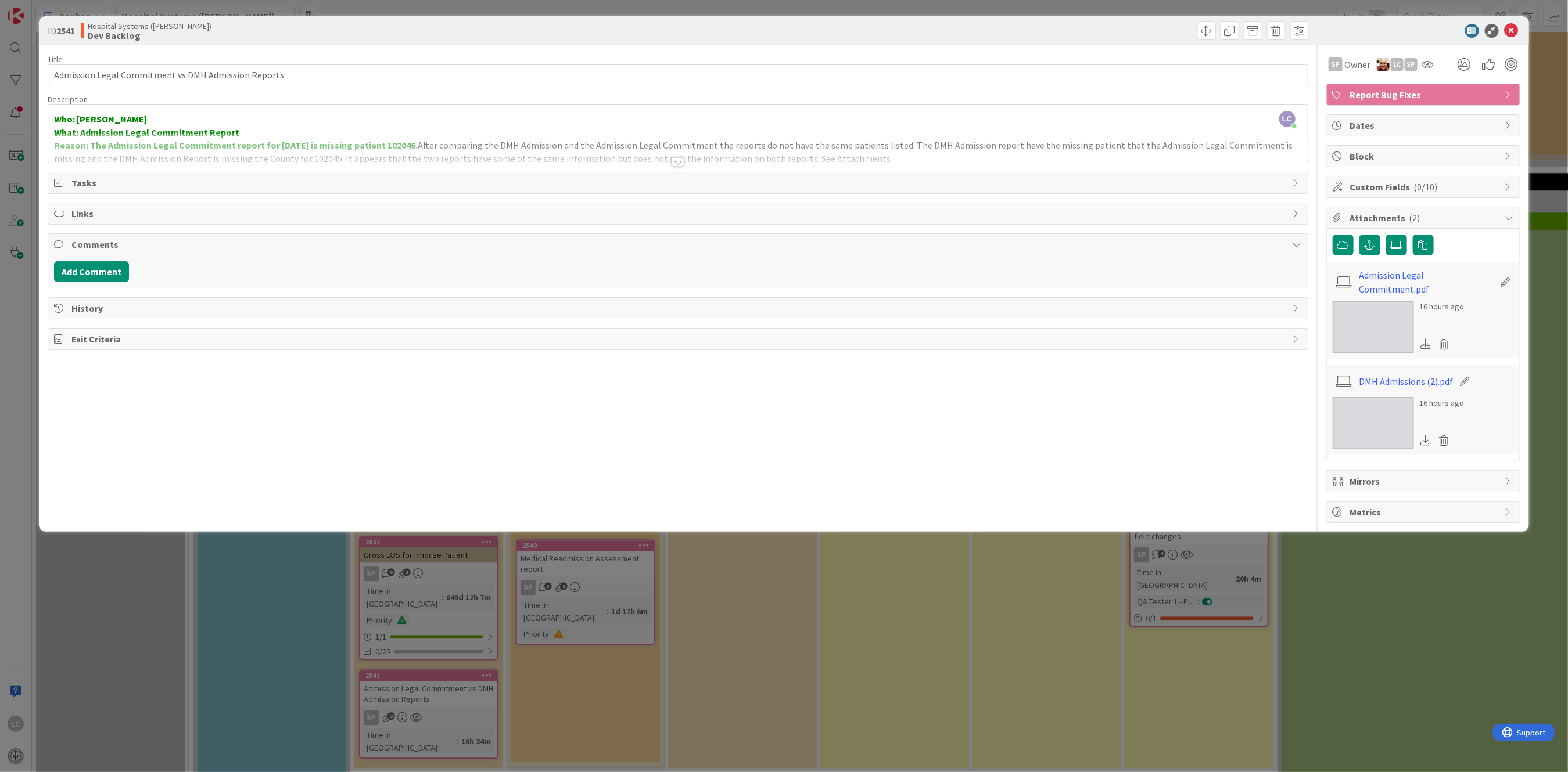
click at [537, 192] on span "Custom Fields ( 0/10 )" at bounding box center [1424, 187] width 149 height 14
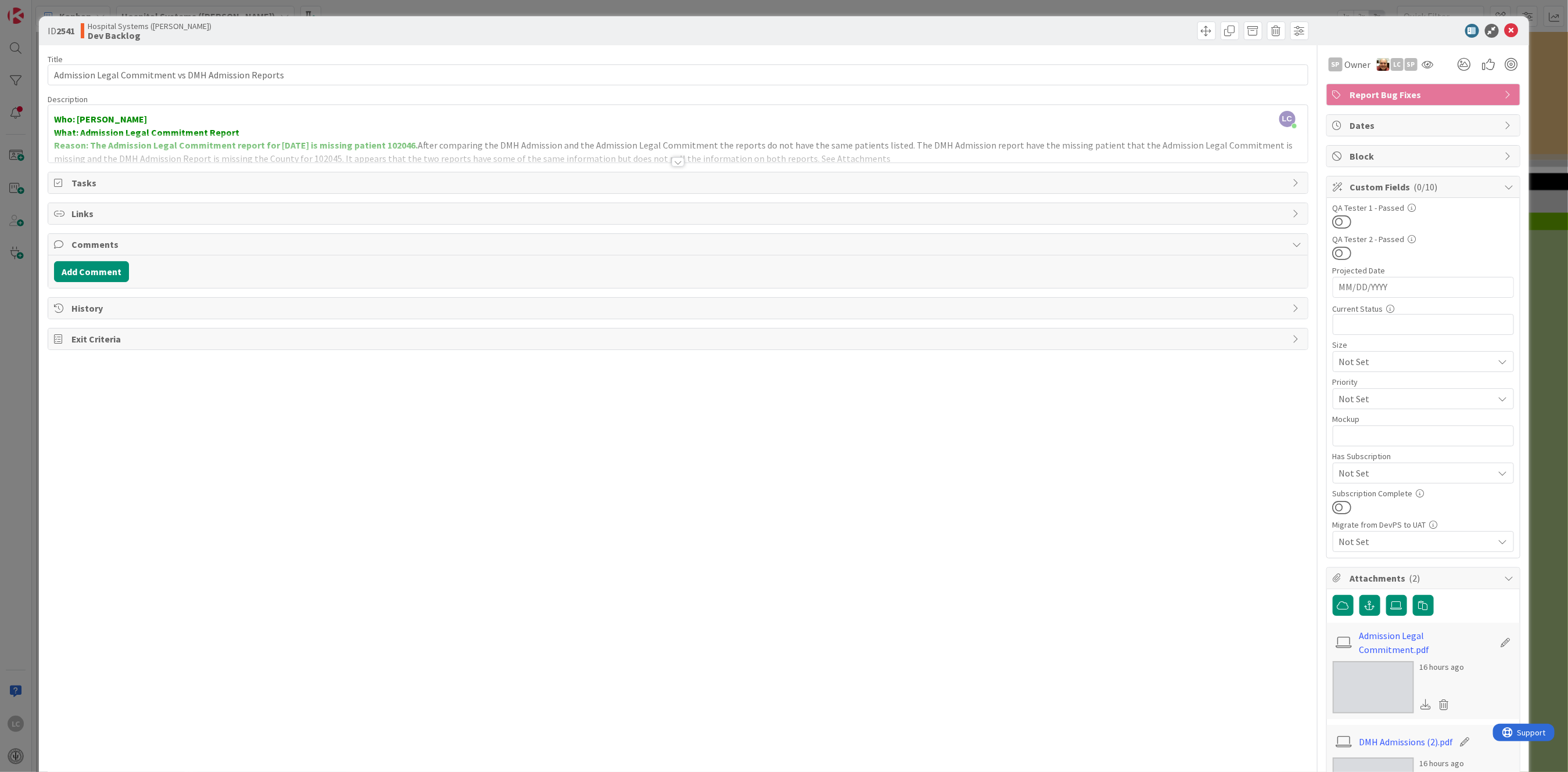
click at [537, 366] on icon at bounding box center [1502, 361] width 9 height 9
click at [537, 467] on icon at bounding box center [1344, 468] width 9 height 18
click at [537, 32] on icon at bounding box center [1511, 30] width 14 height 14
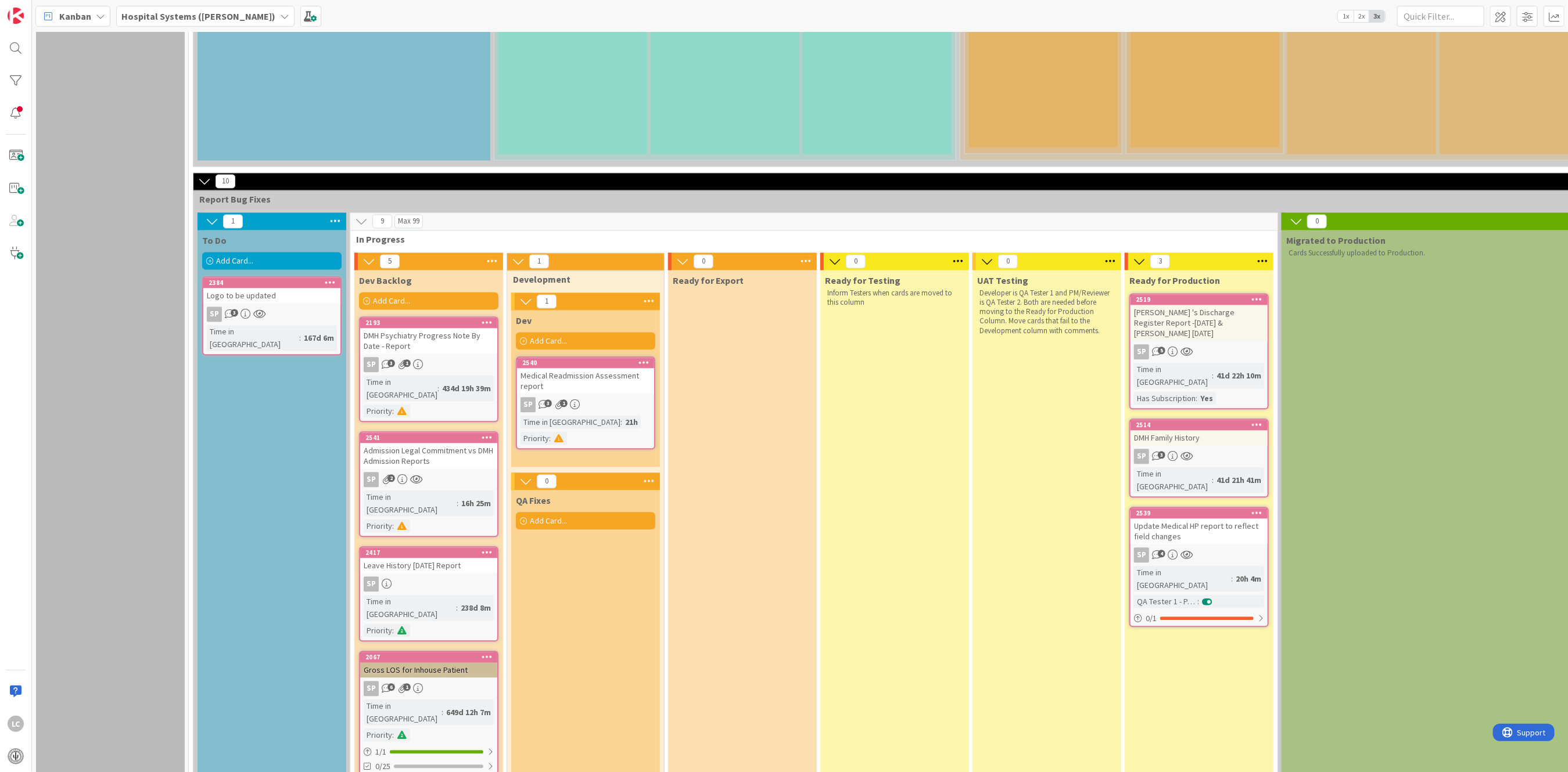
click at [430, 553] on div "Time in Column : 649d 12h 7m Priority :" at bounding box center [429, 720] width 130 height 42
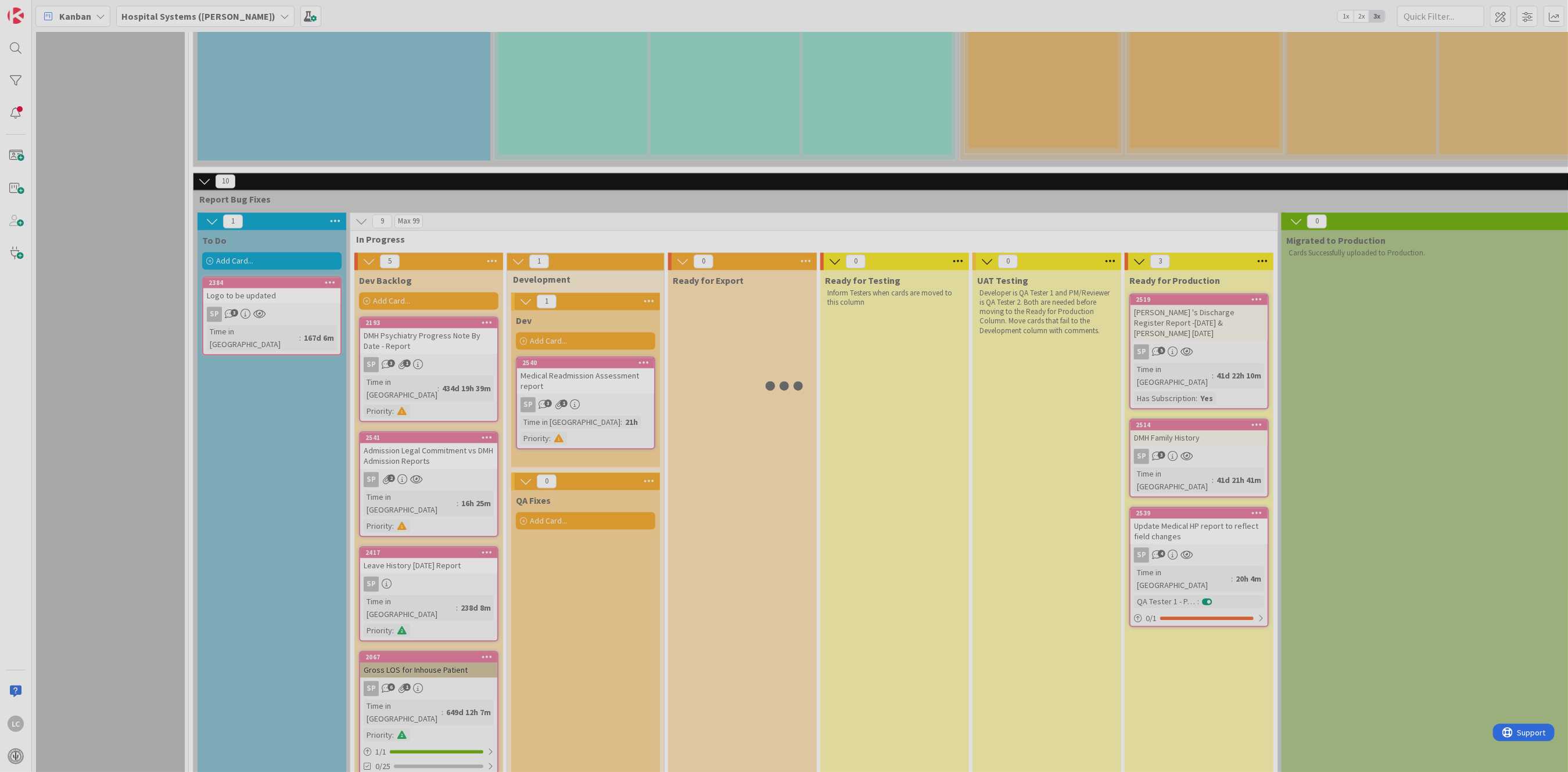
click at [430, 532] on div at bounding box center [784, 386] width 1568 height 772
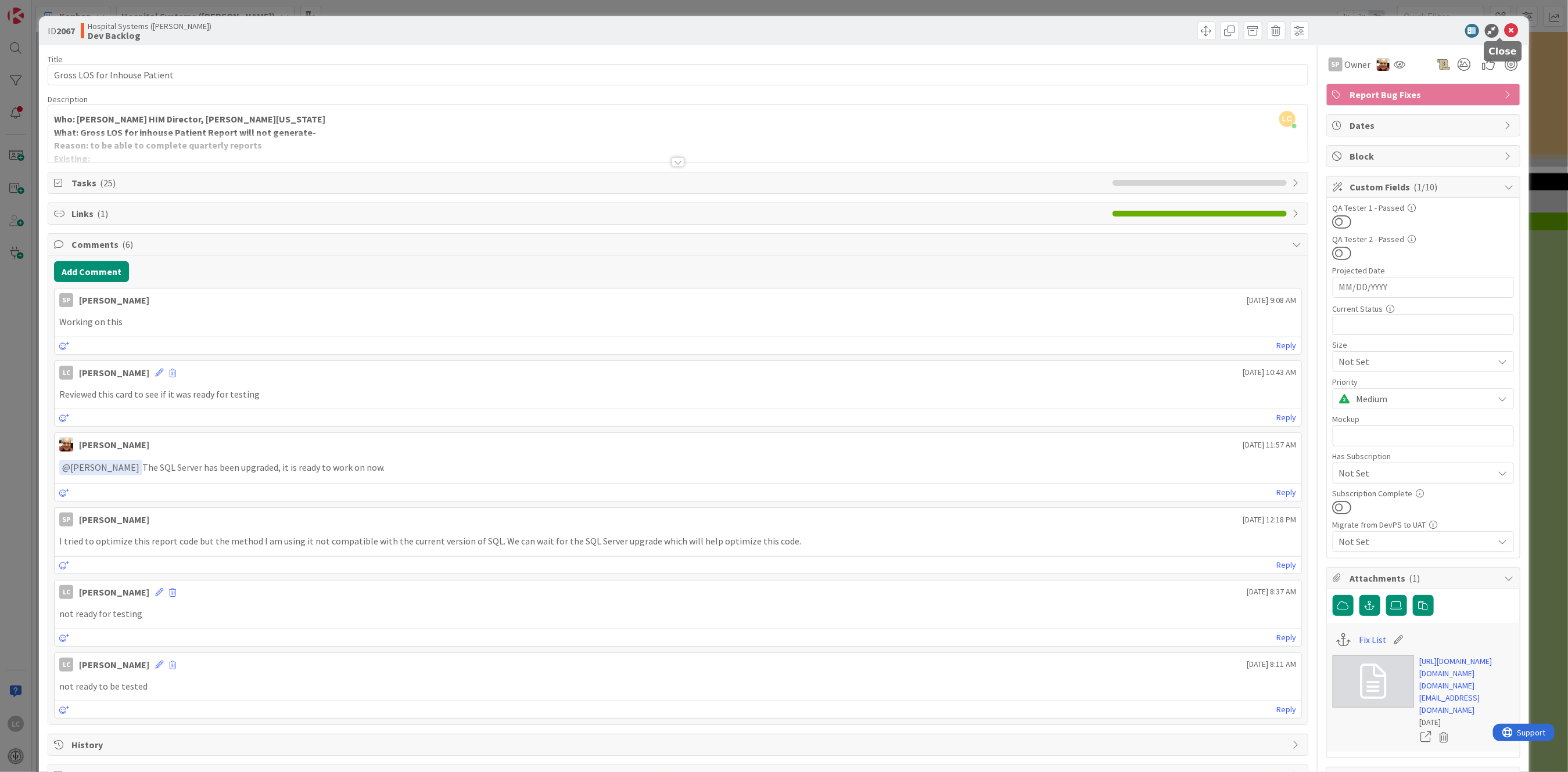
click at [537, 24] on icon at bounding box center [1511, 30] width 14 height 14
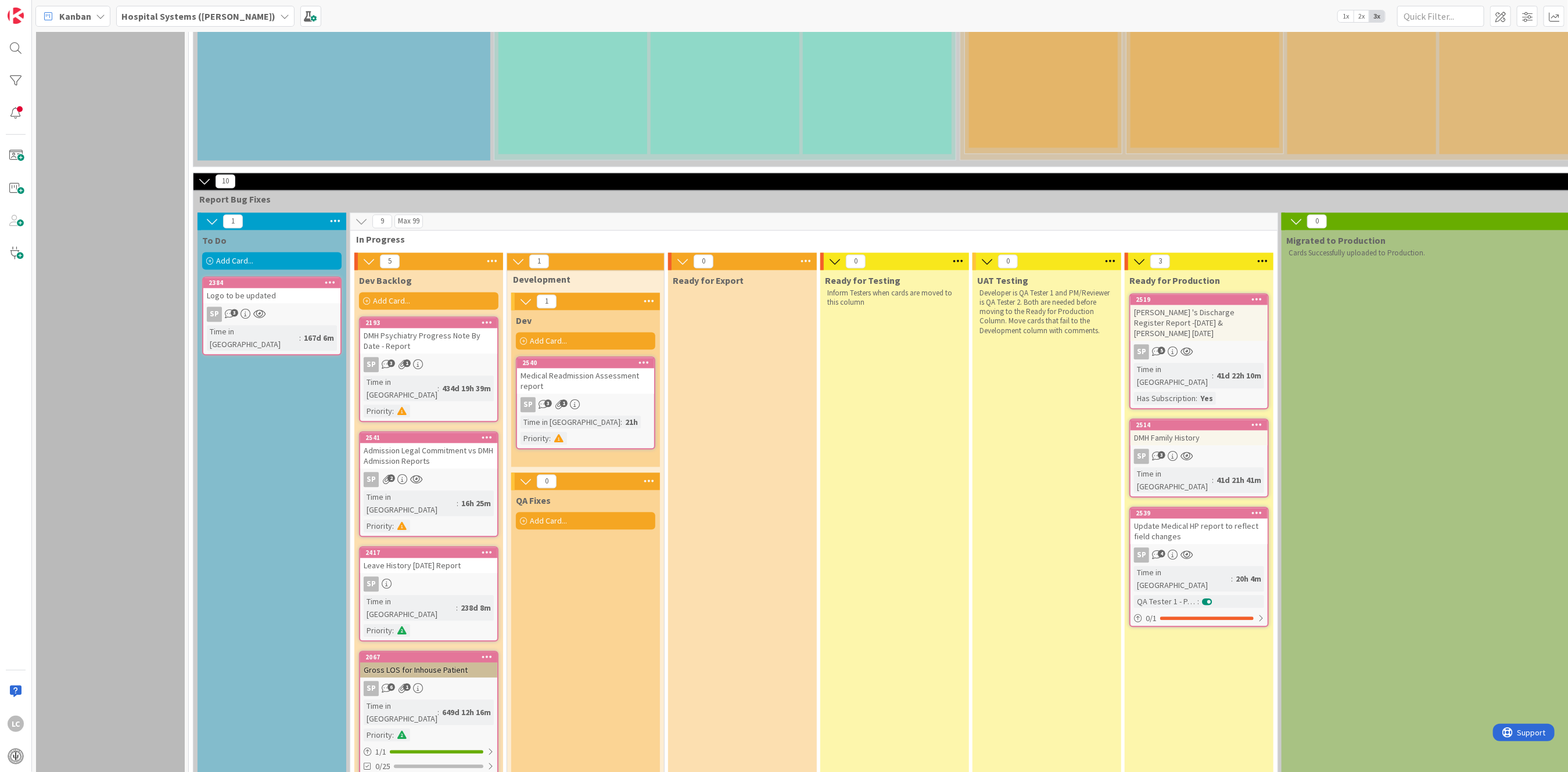
click at [435, 357] on div "SP 3 1" at bounding box center [429, 364] width 137 height 15
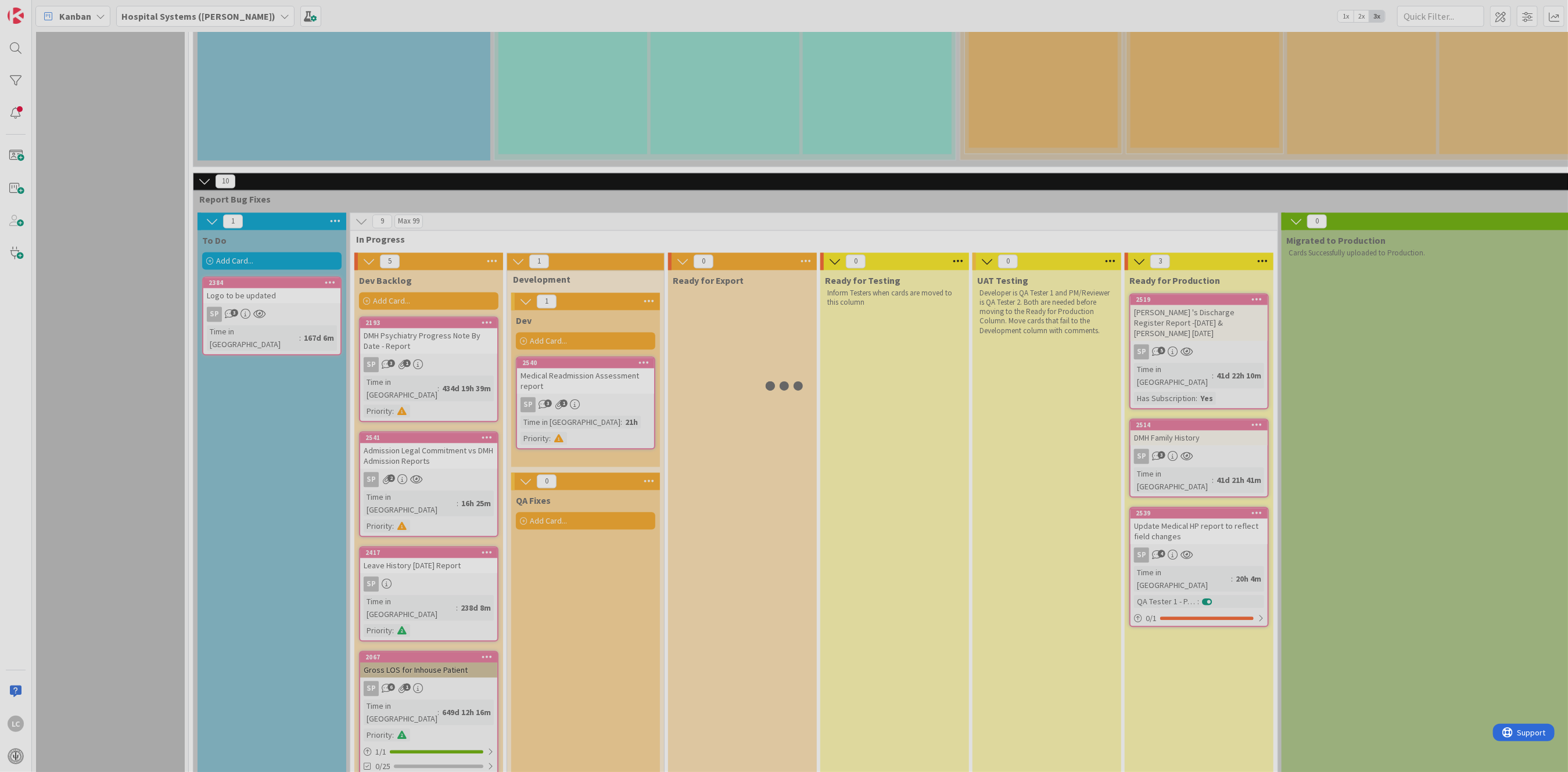
click at [435, 215] on div at bounding box center [784, 386] width 1568 height 772
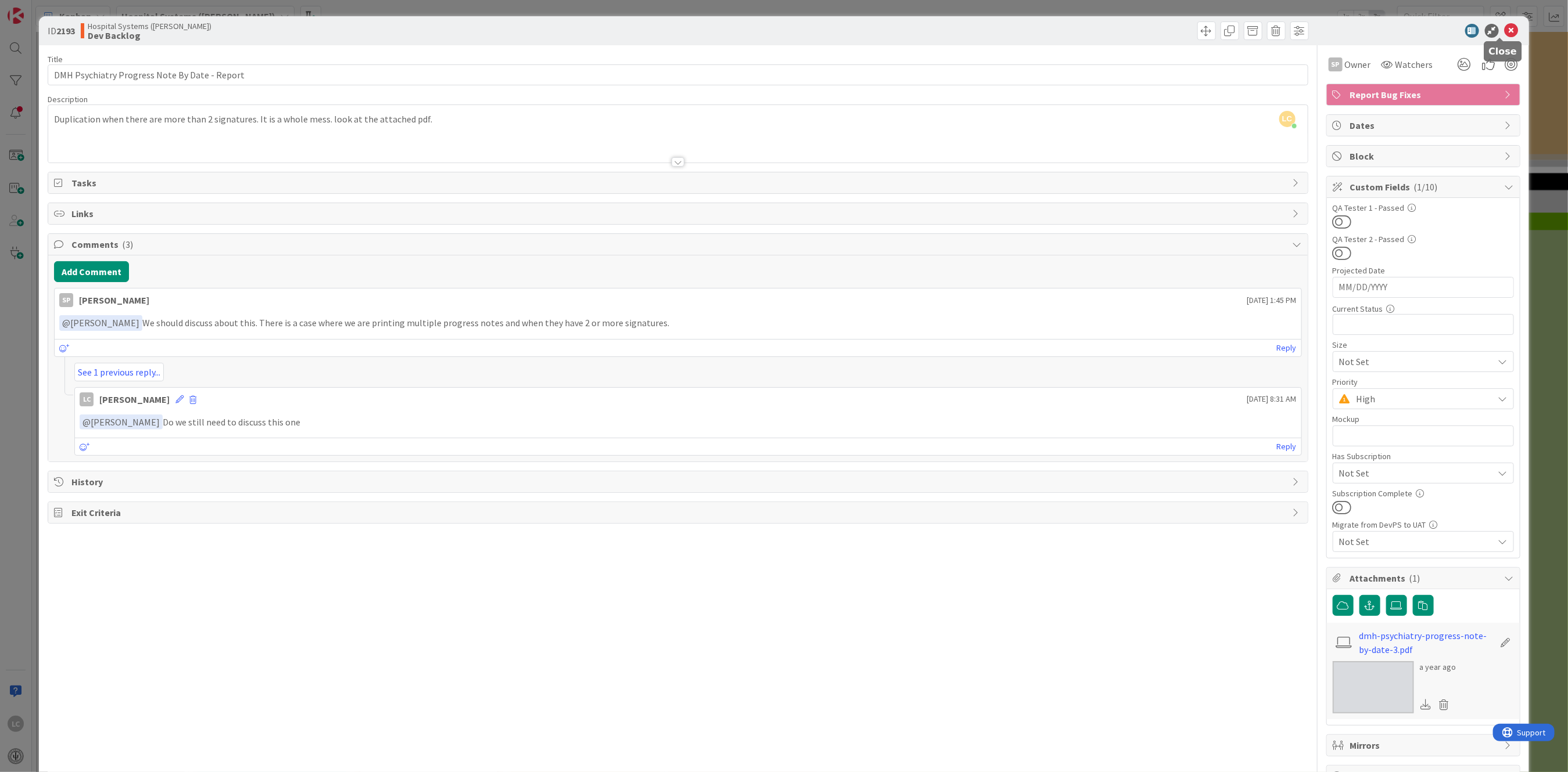
click at [537, 30] on icon at bounding box center [1511, 30] width 14 height 14
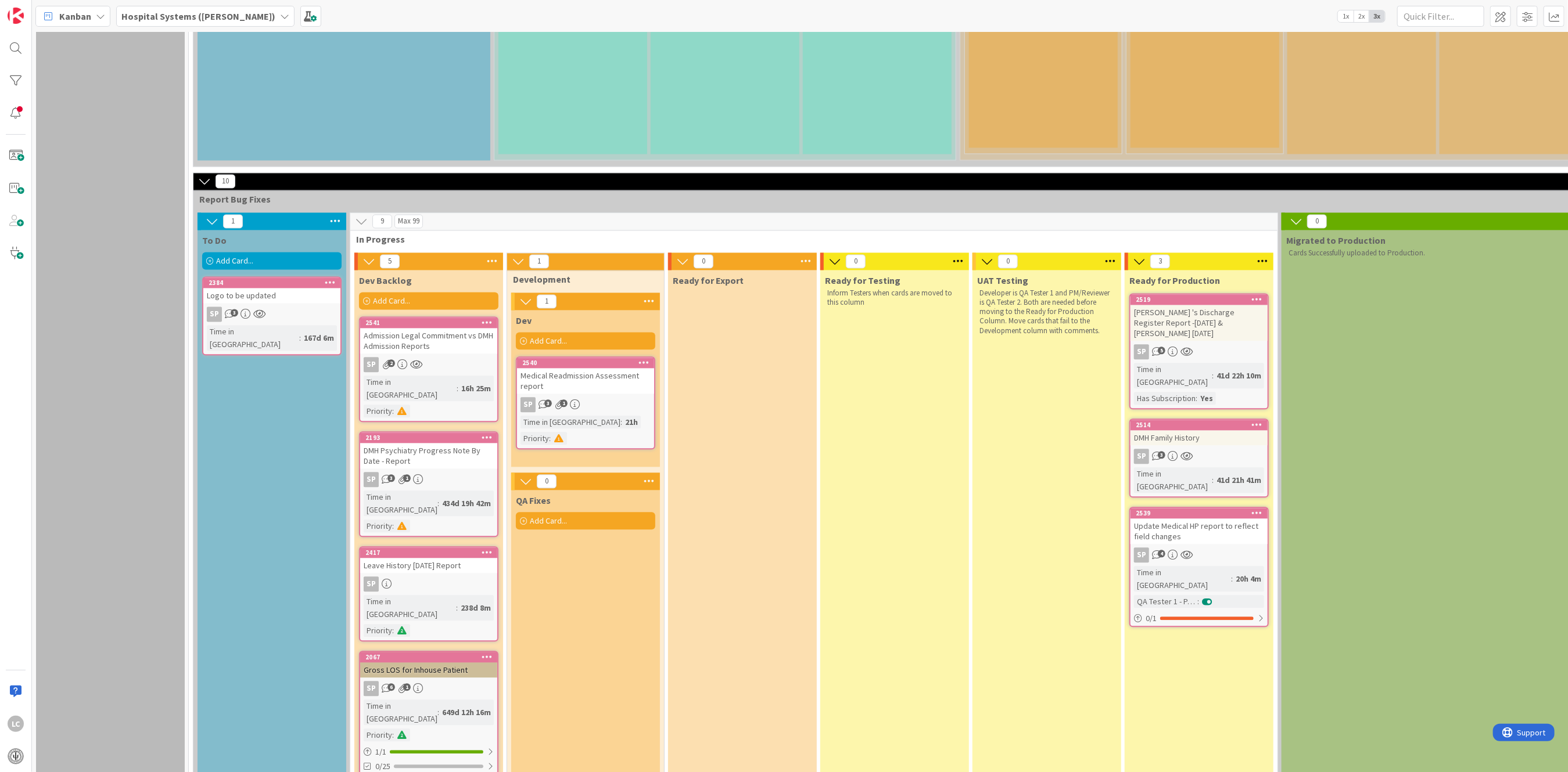
click at [417, 553] on div "Time in [GEOGRAPHIC_DATA]" at bounding box center [410, 608] width 93 height 26
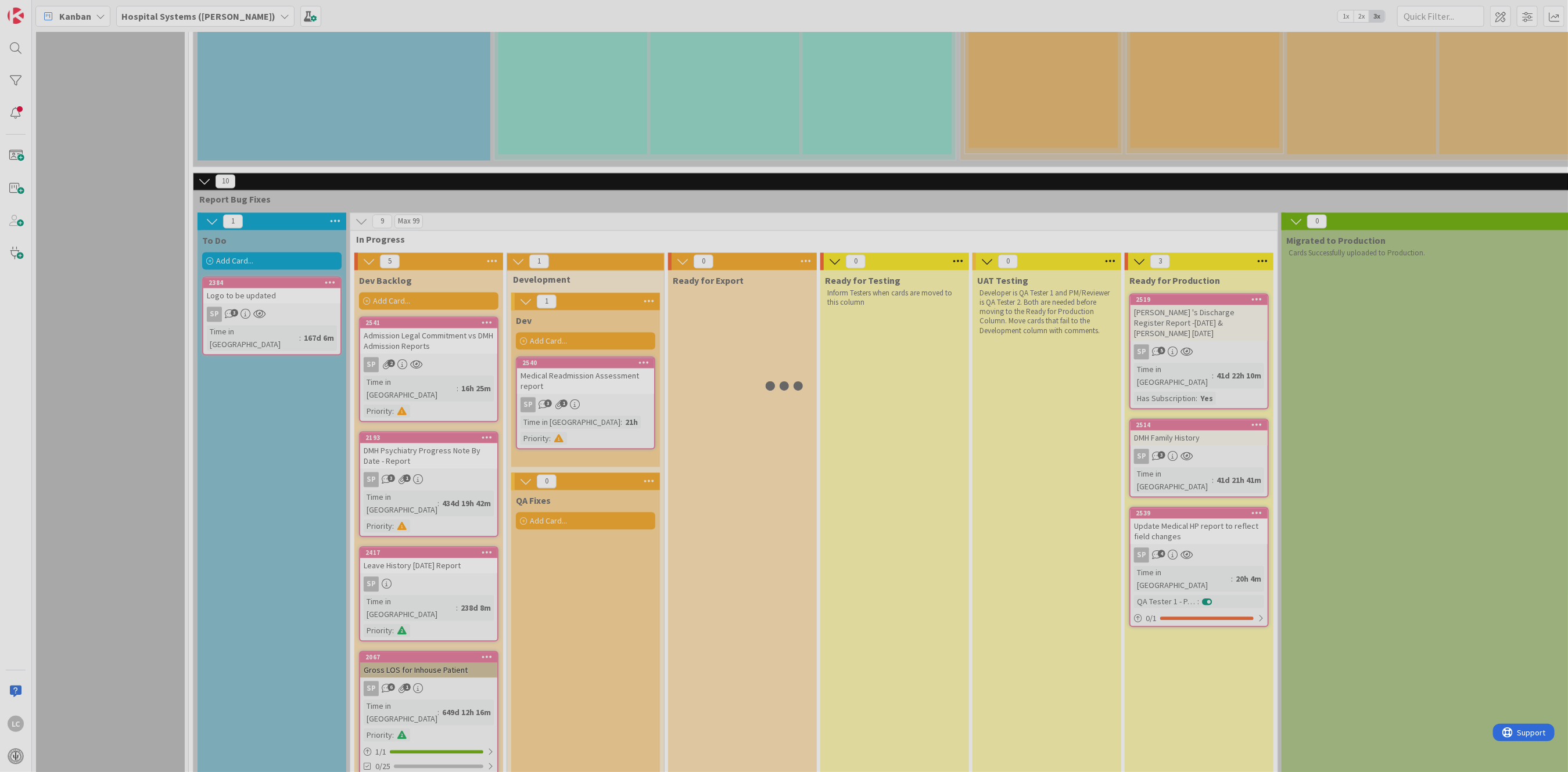
click at [417, 422] on div at bounding box center [784, 386] width 1568 height 772
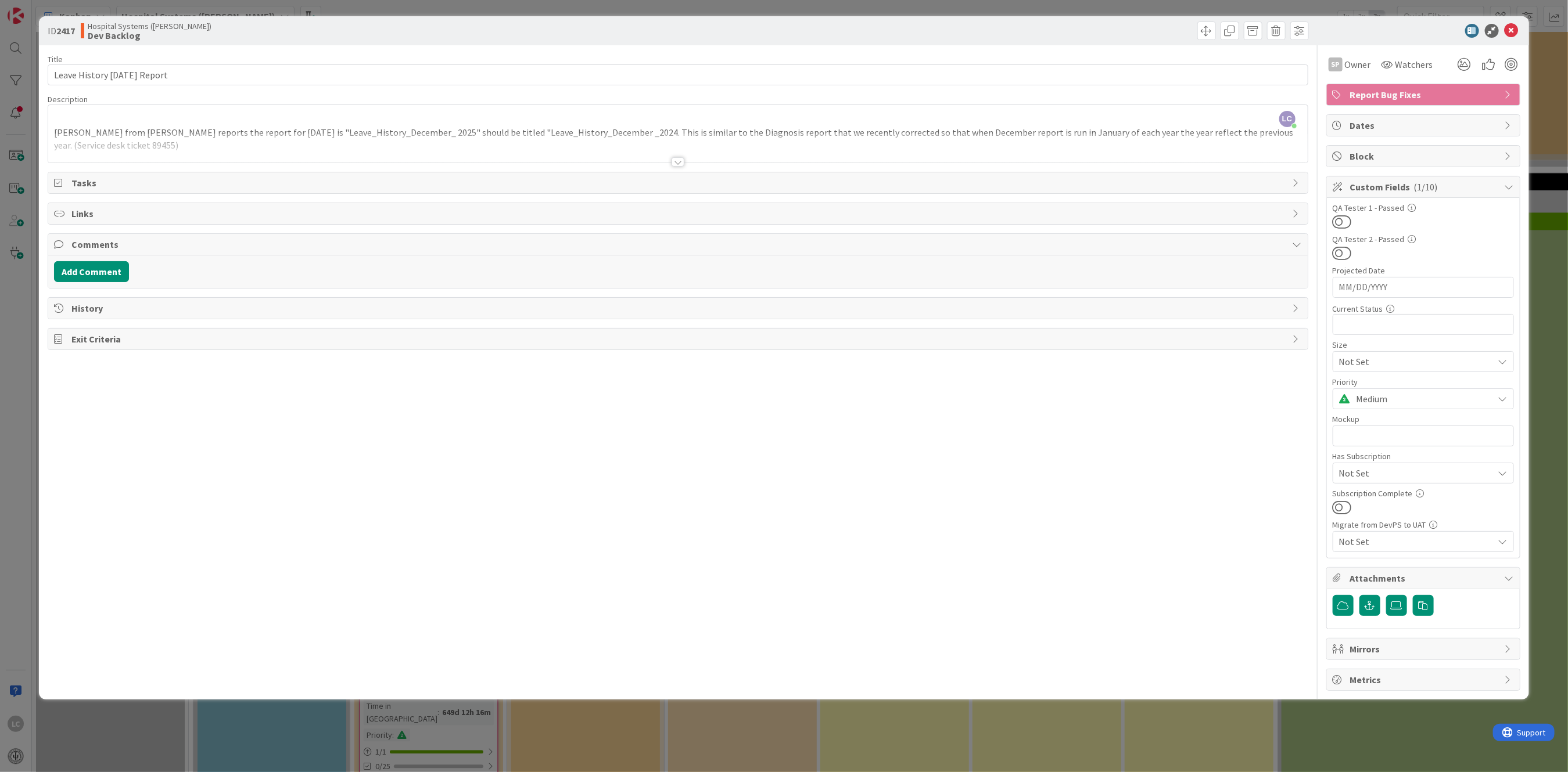
click at [537, 372] on div "Medium" at bounding box center [1423, 361] width 181 height 21
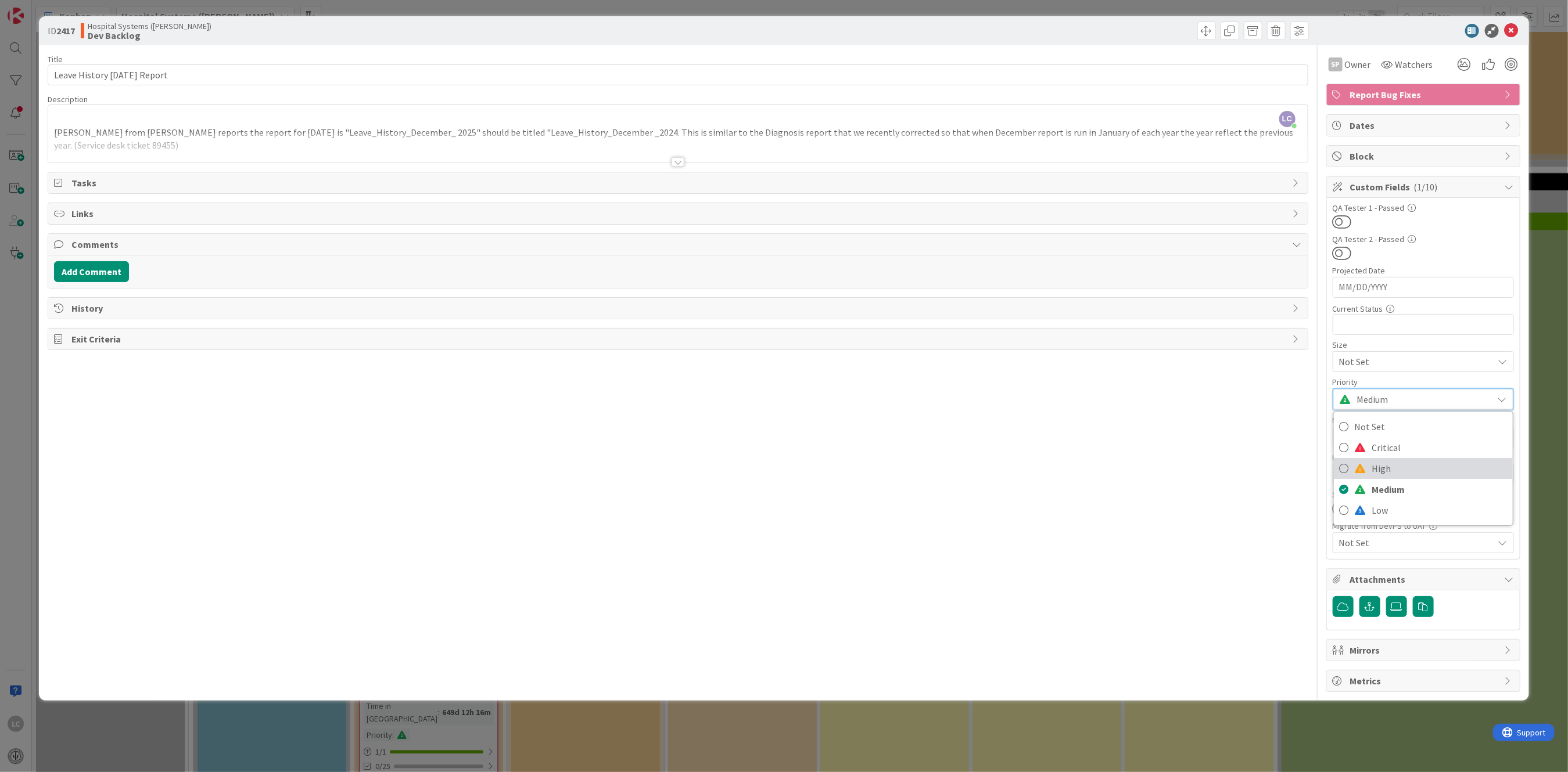
click at [537, 470] on span "High" at bounding box center [1439, 468] width 135 height 18
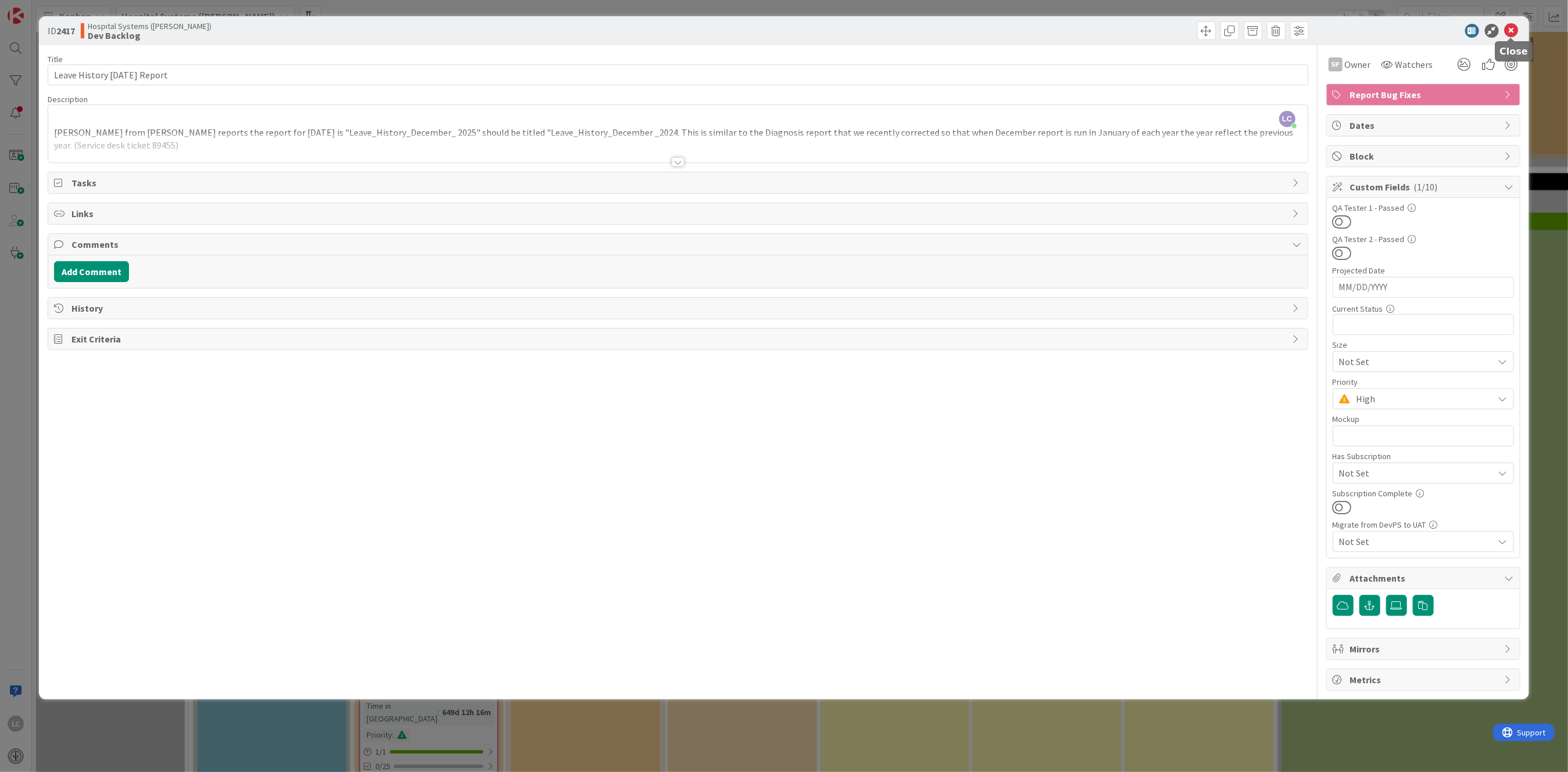
click at [537, 27] on icon at bounding box center [1511, 30] width 14 height 14
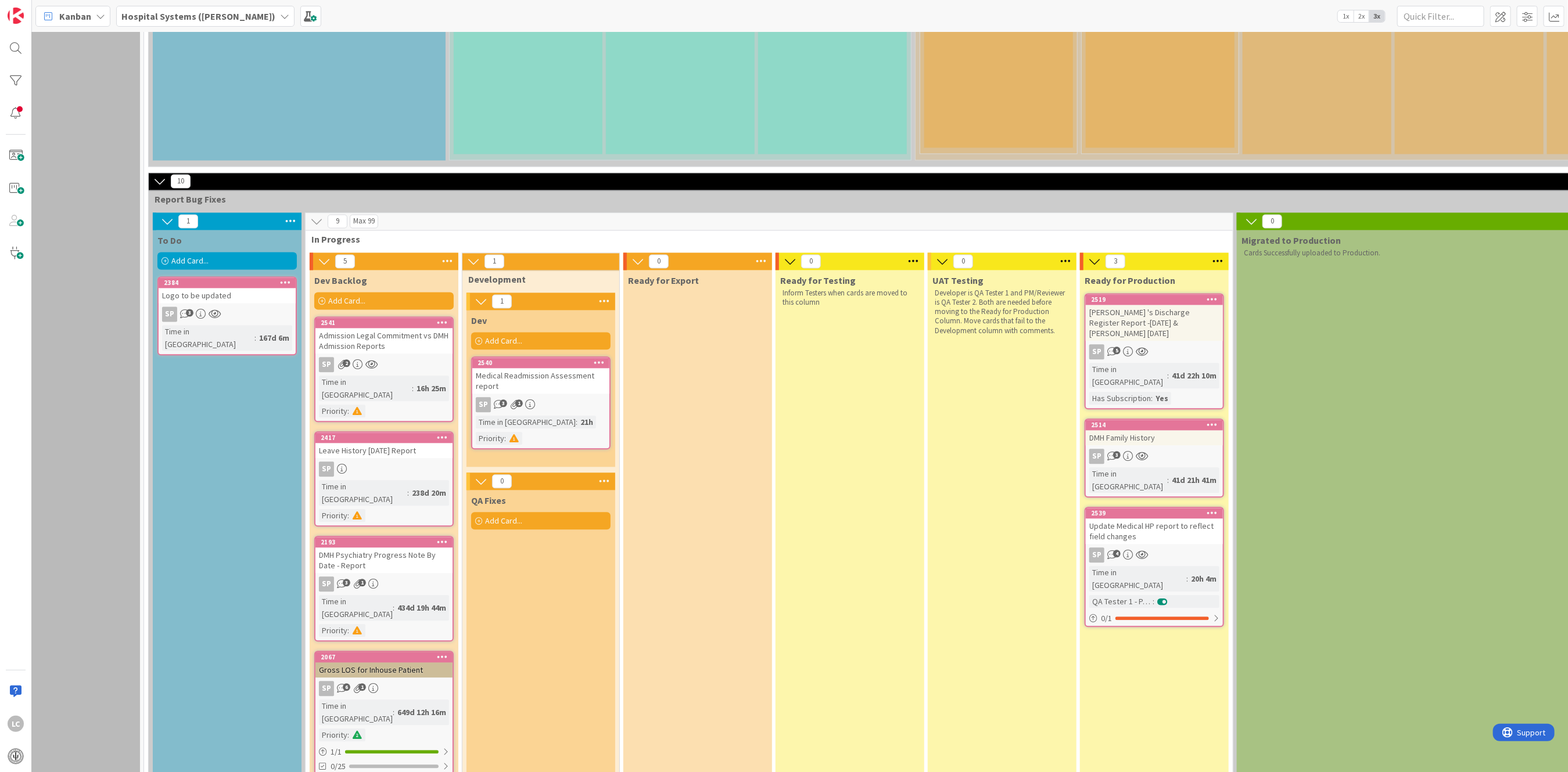
scroll to position [1780, 0]
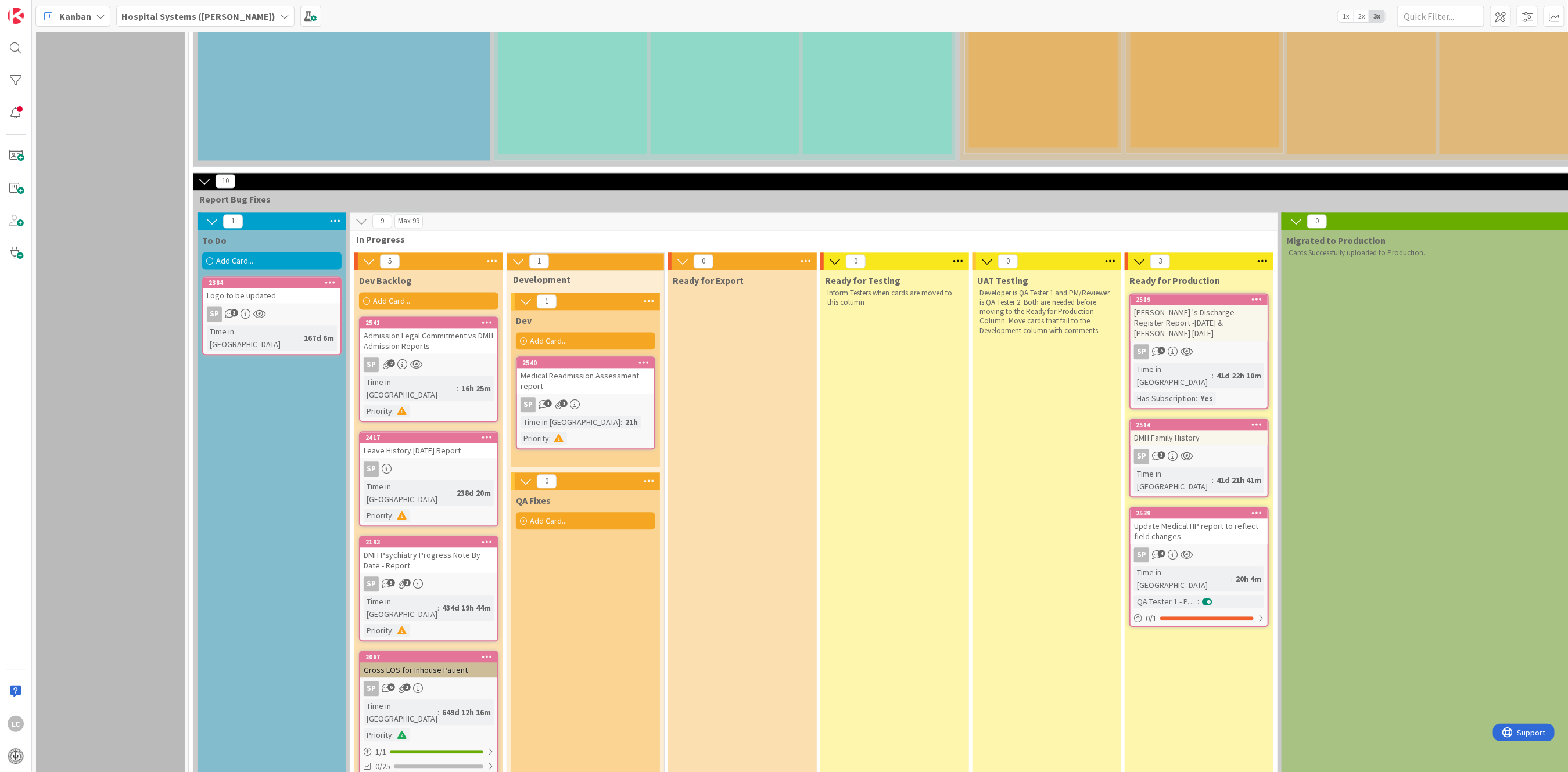
click at [435, 328] on div "Admission Legal Commitment vs DMH Admission Reports" at bounding box center [429, 341] width 137 height 26
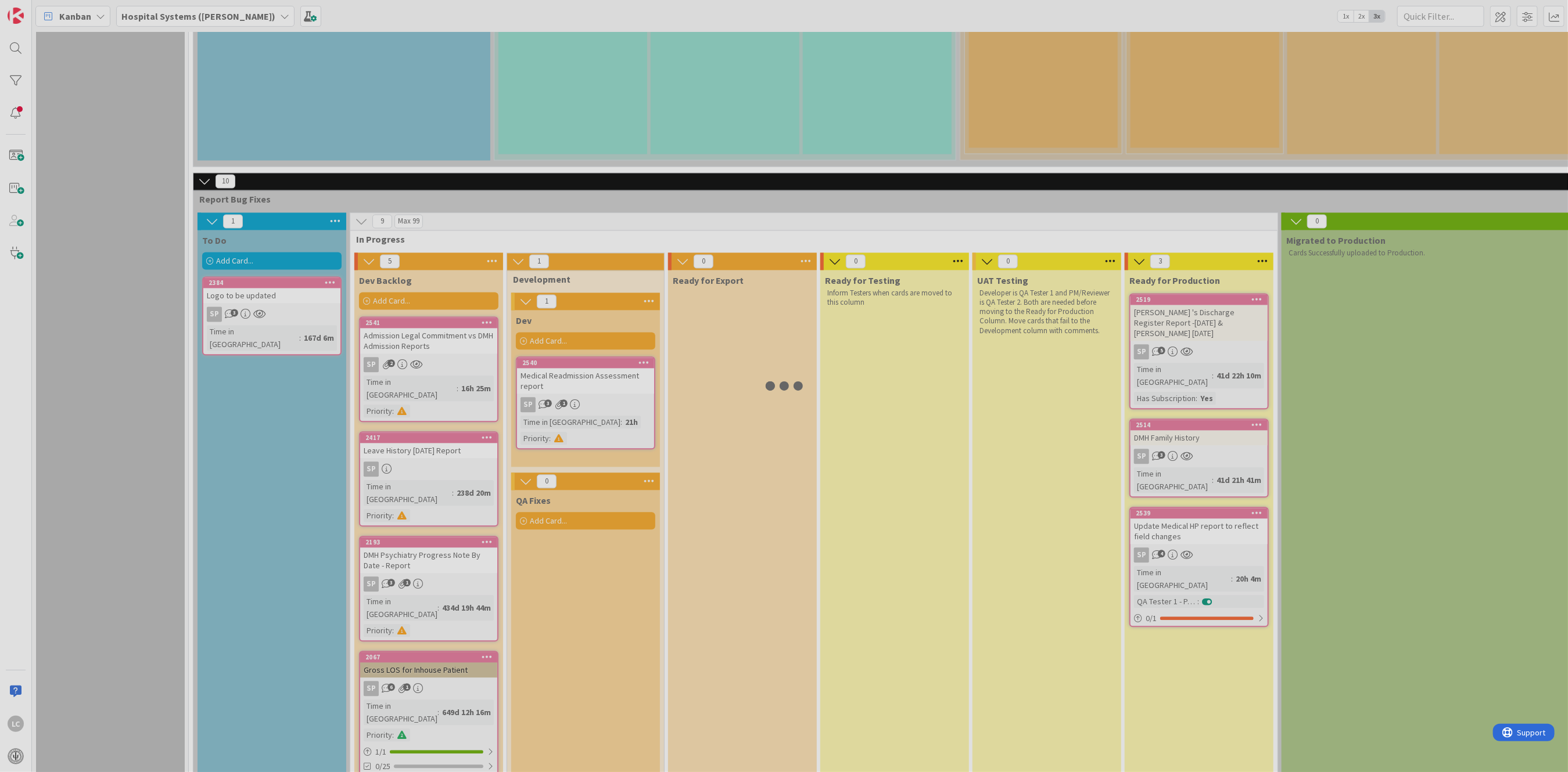
click at [435, 189] on div at bounding box center [784, 386] width 1568 height 772
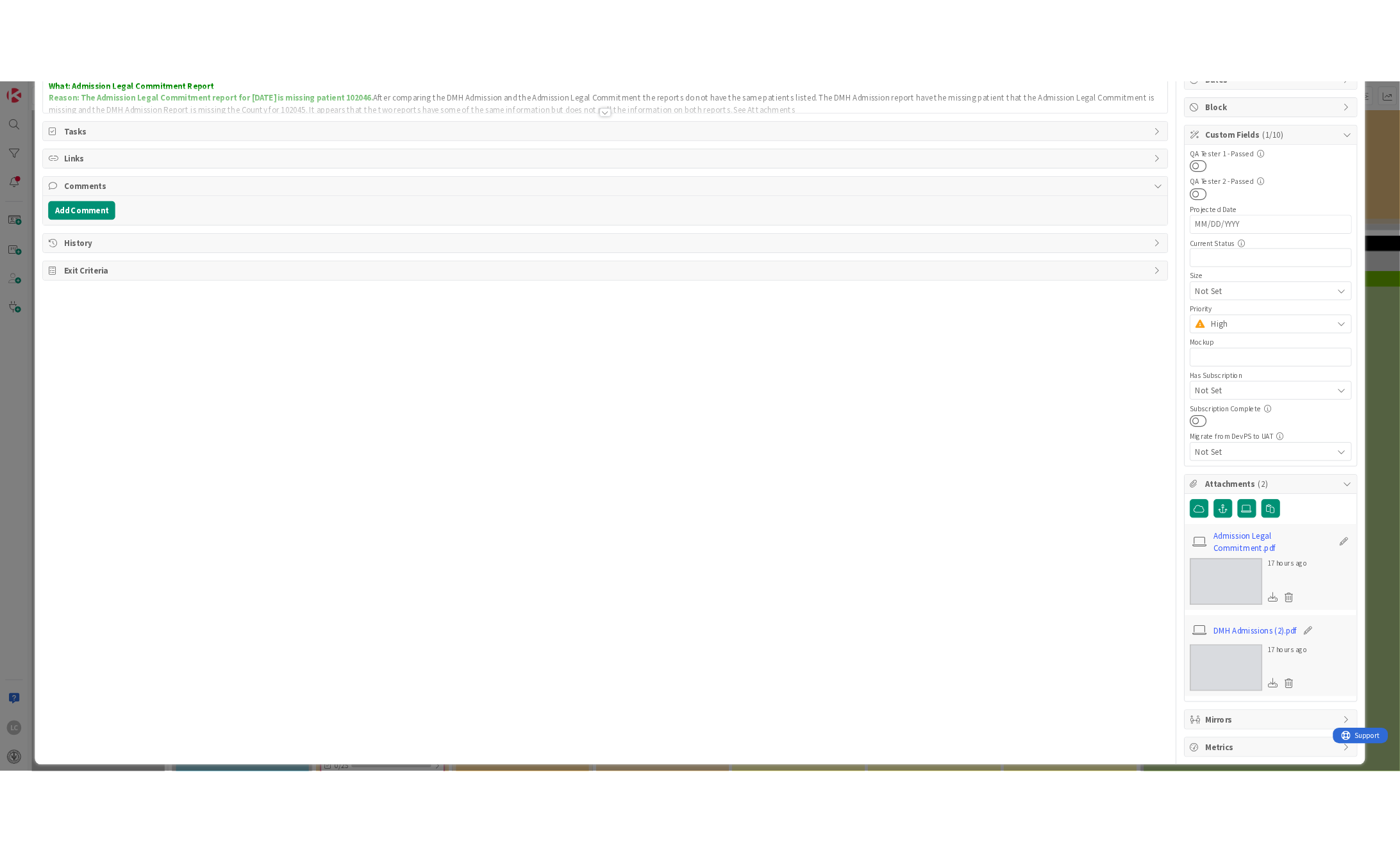
scroll to position [144, 0]
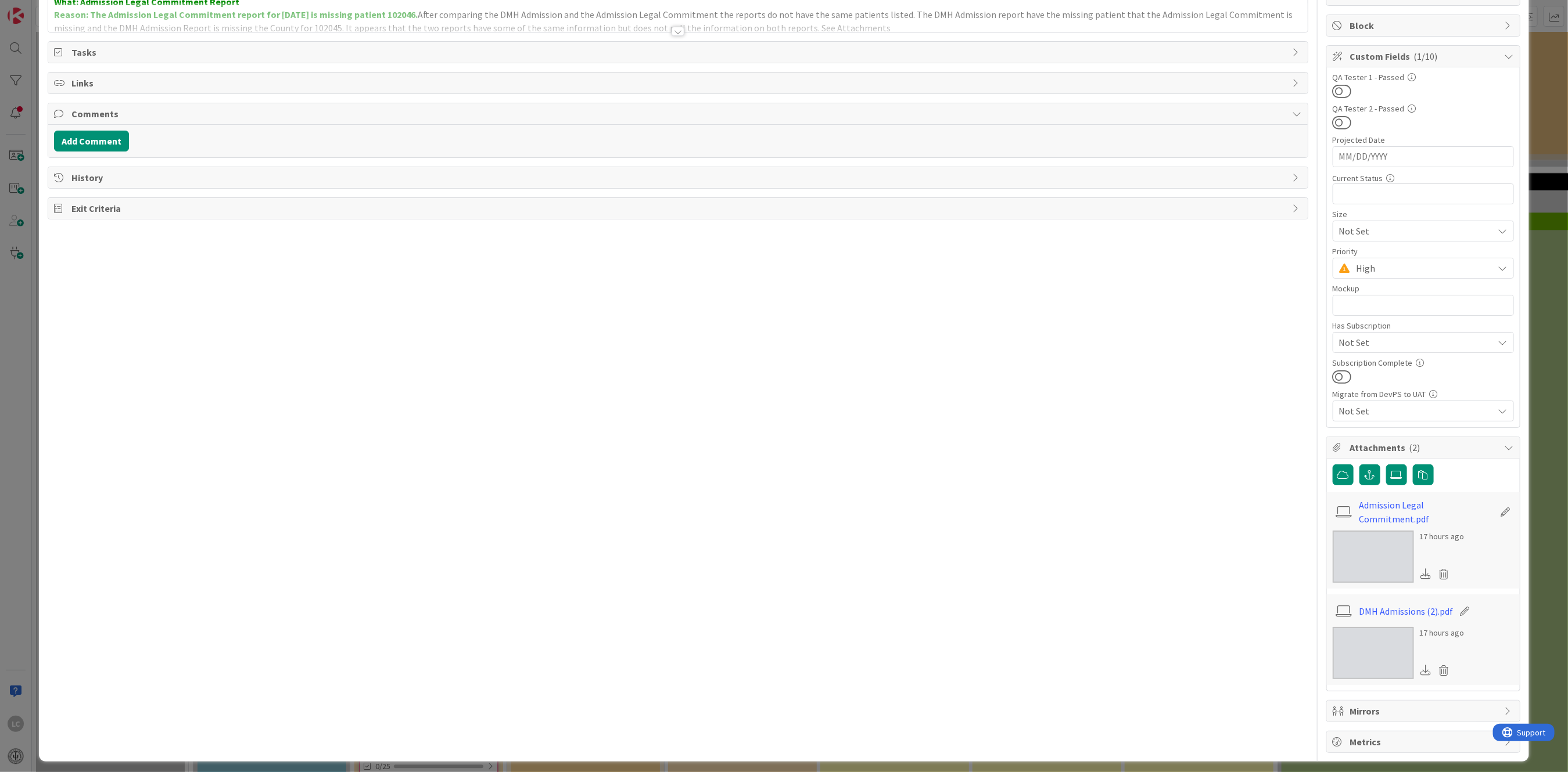
click at [537, 541] on img at bounding box center [1373, 557] width 82 height 52
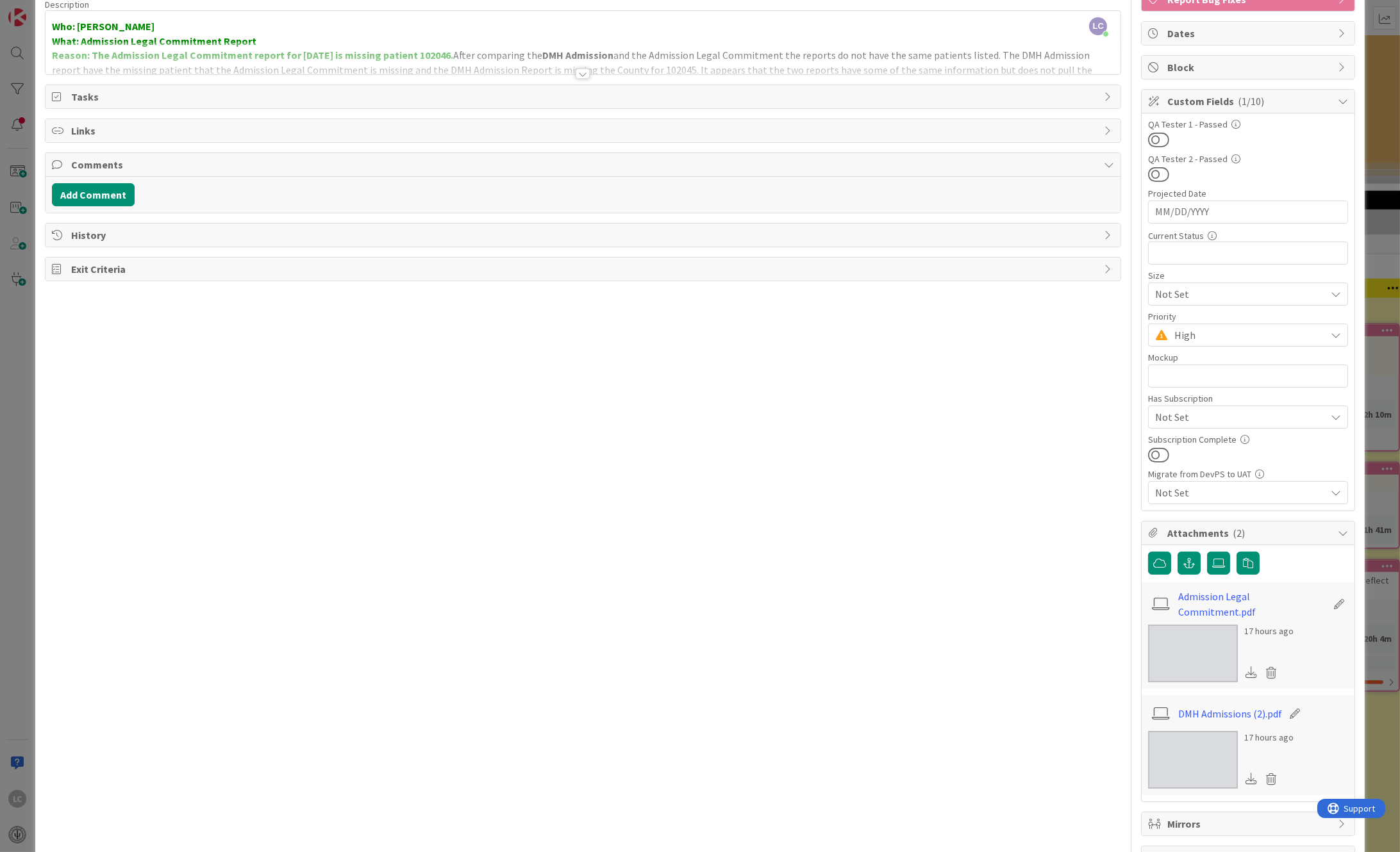
scroll to position [0, 0]
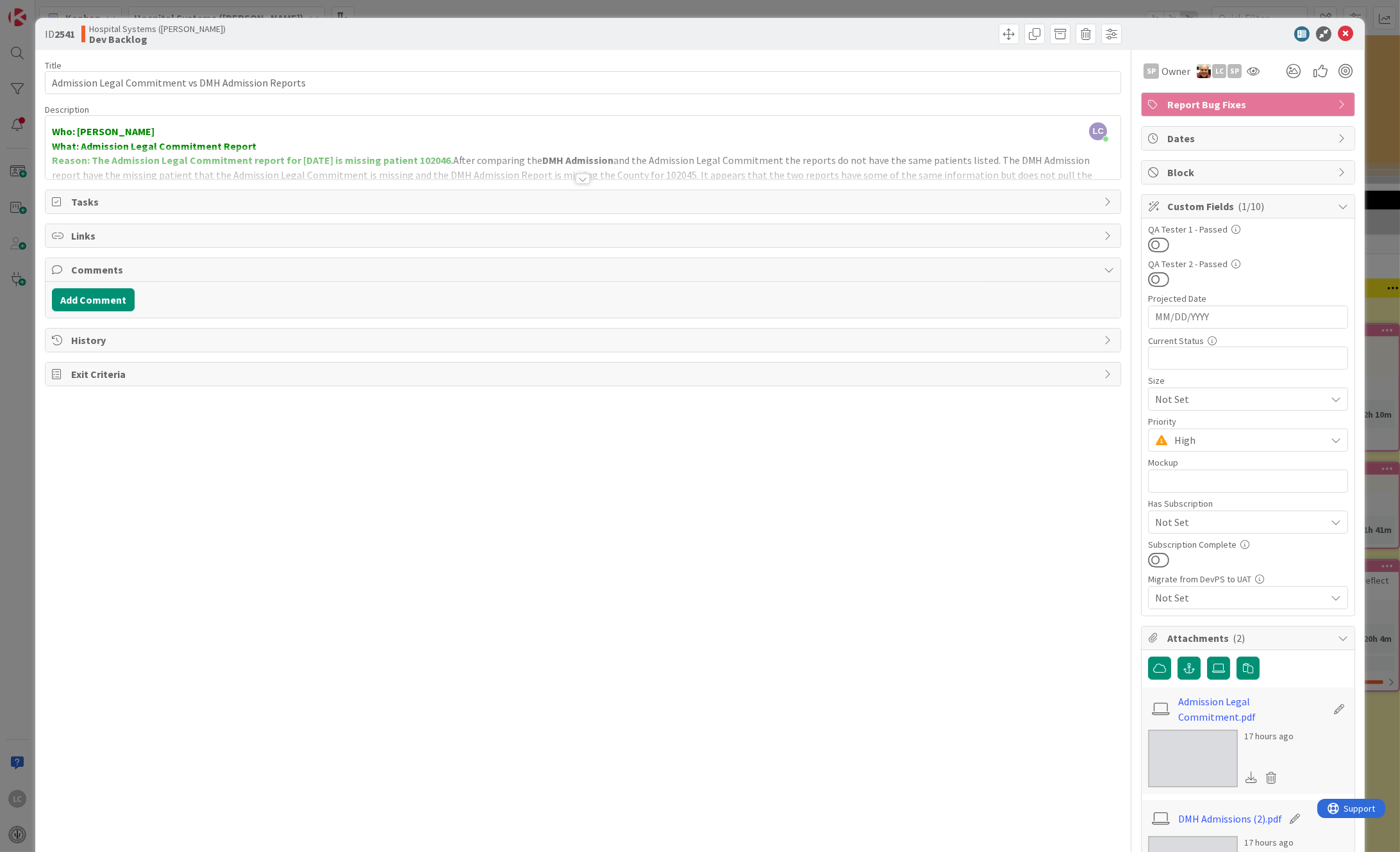
click at [576, 176] on div at bounding box center [582, 179] width 14 height 10
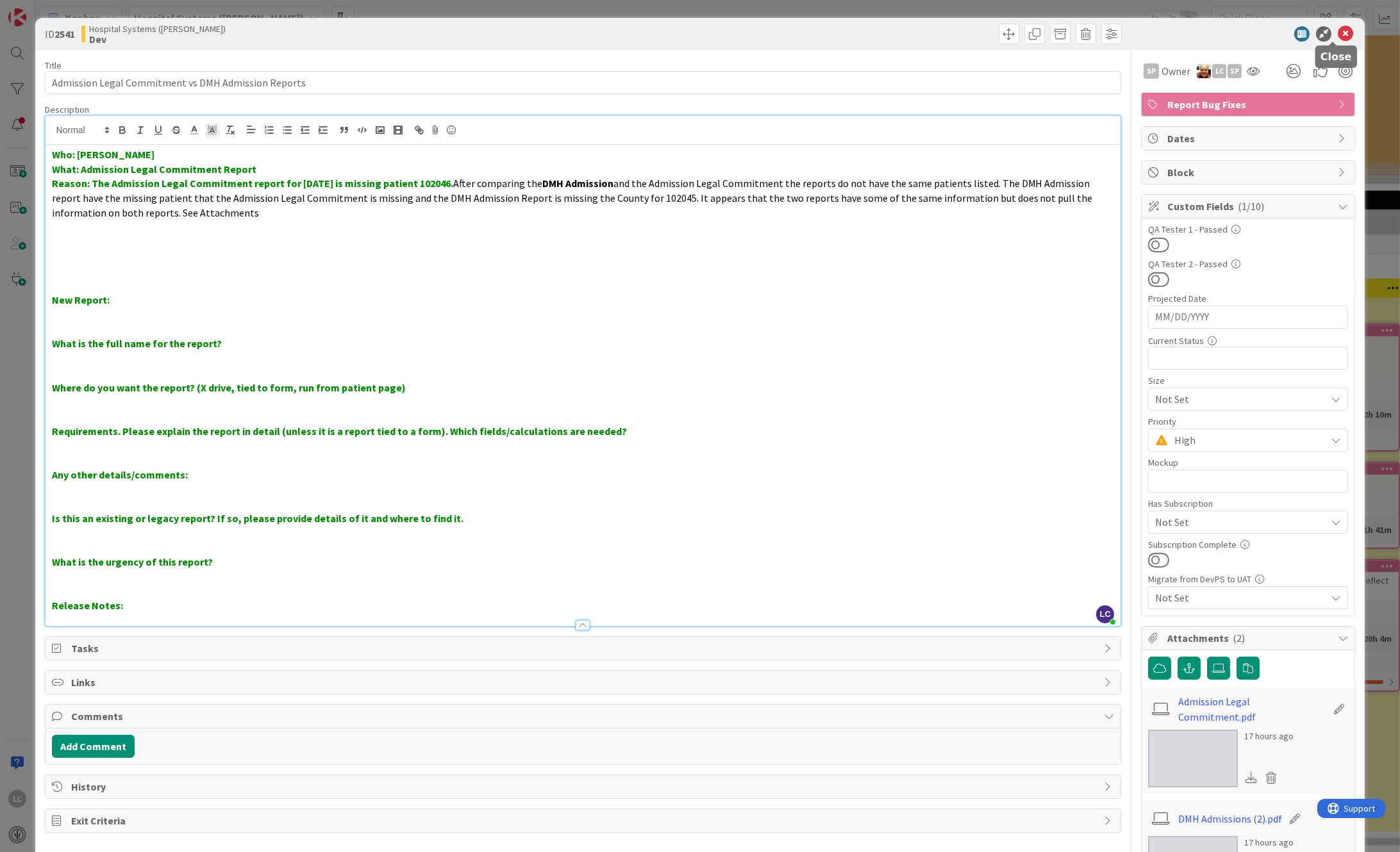
click at [593, 32] on icon at bounding box center [1346, 34] width 15 height 15
